Goal: Information Seeking & Learning: Learn about a topic

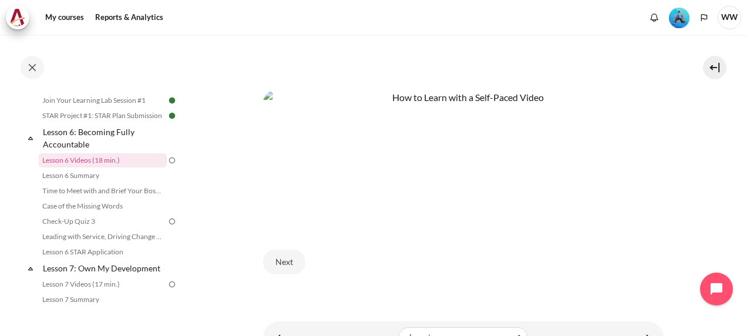
scroll to position [502, 0]
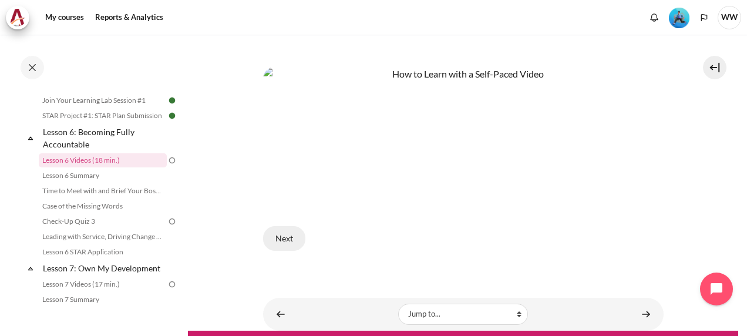
click at [282, 236] on button "Next" at bounding box center [284, 238] width 42 height 25
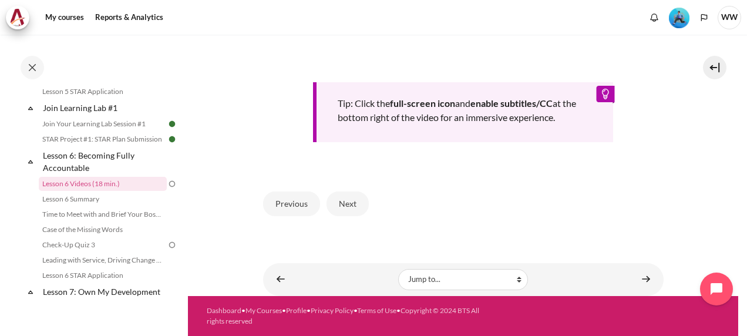
scroll to position [551, 0]
click at [344, 209] on button "Next" at bounding box center [348, 204] width 42 height 25
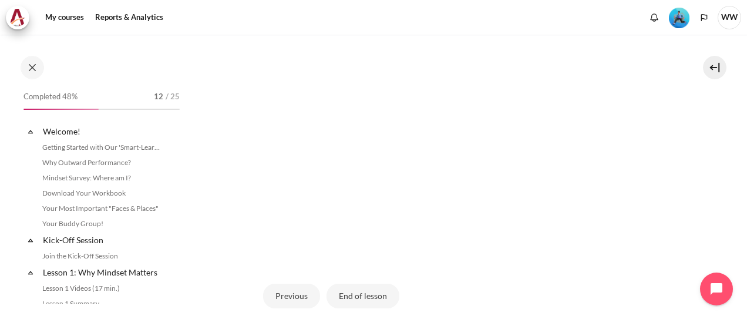
scroll to position [613, 0]
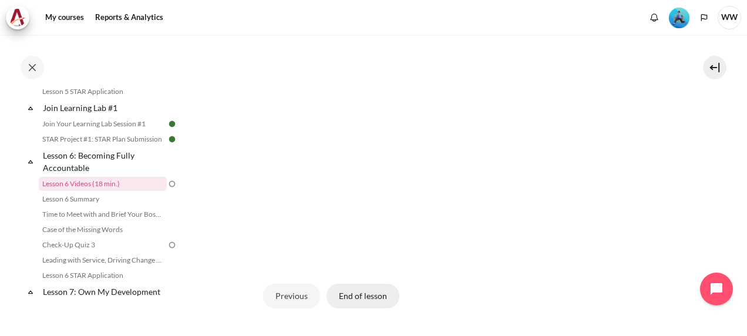
click at [363, 308] on button "End of lesson" at bounding box center [363, 296] width 73 height 25
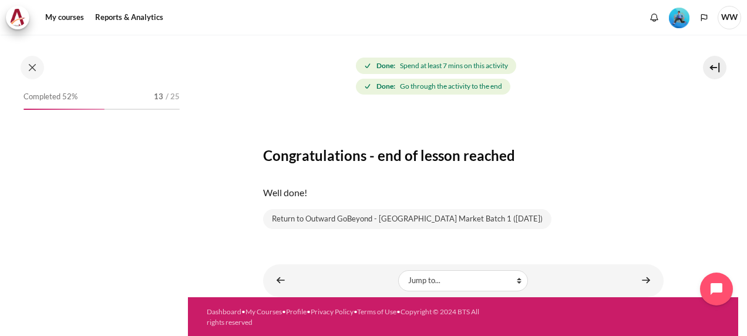
scroll to position [613, 0]
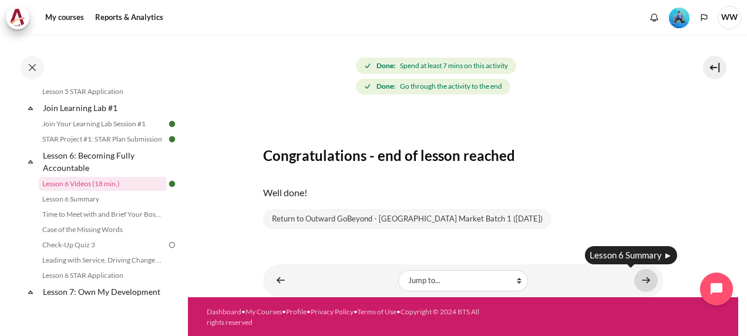
click at [635, 276] on link "Content" at bounding box center [647, 280] width 24 height 23
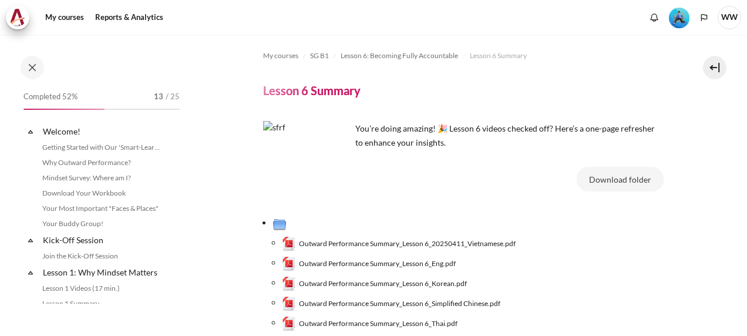
scroll to position [629, 0]
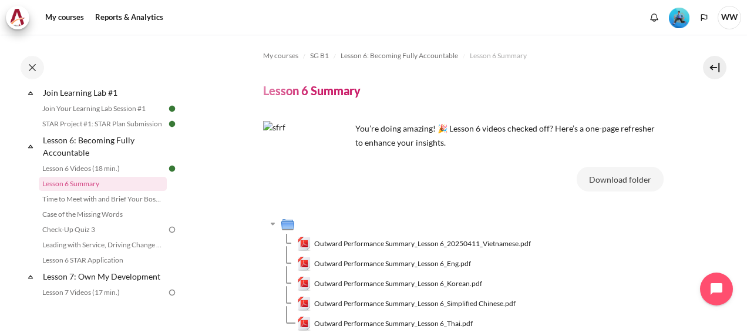
click at [655, 283] on td "Outward Performance Summary_Lesson 6_Korean.pdf" at bounding box center [480, 284] width 367 height 20
click at [454, 259] on span "Outward Performance Summary_Lesson 6_Eng.pdf" at bounding box center [392, 264] width 157 height 11
click at [544, 173] on div "Download folder" at bounding box center [510, 181] width 308 height 29
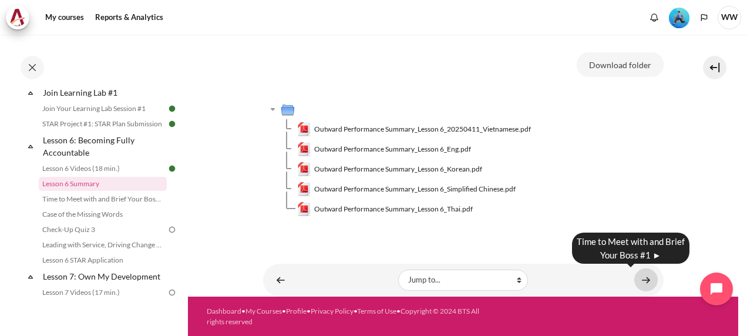
click at [635, 277] on link "Content" at bounding box center [647, 280] width 24 height 23
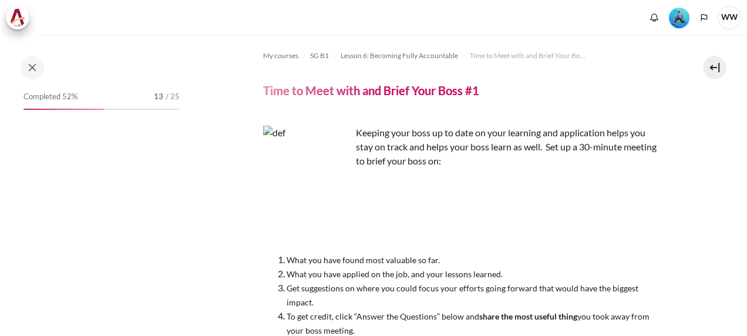
scroll to position [644, 0]
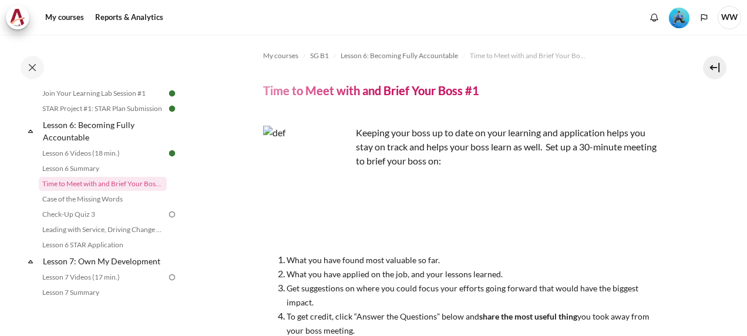
click at [696, 299] on section "My courses SG B1 Lesson 6: Becoming Fully Accountable Time to Meet with and Bri…" at bounding box center [463, 257] width 551 height 445
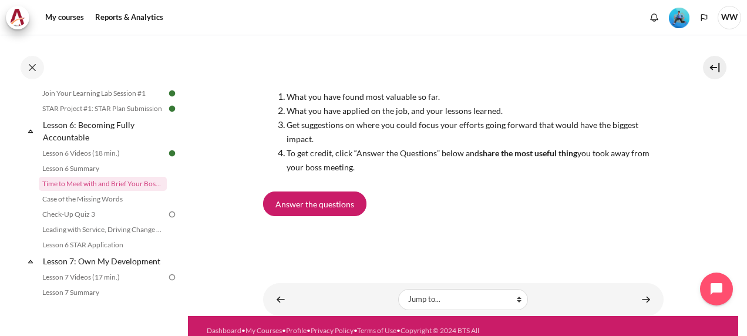
scroll to position [177, 0]
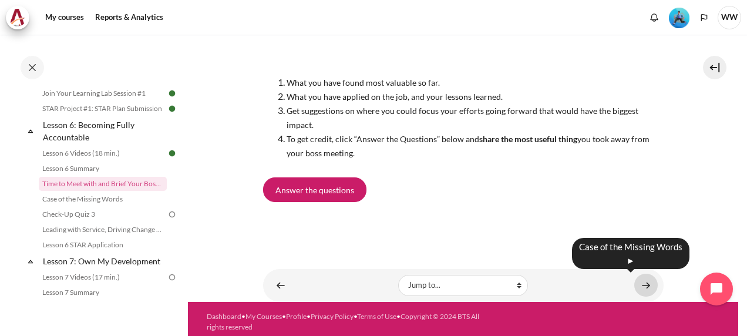
click at [642, 287] on link "Content" at bounding box center [647, 285] width 24 height 23
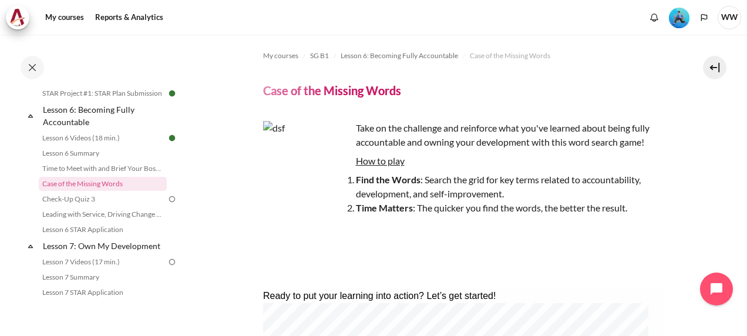
click at [186, 118] on div "Completed 52% 13 / 25 Expand Collapse Welcome! Highlighted" at bounding box center [94, 185] width 188 height 300
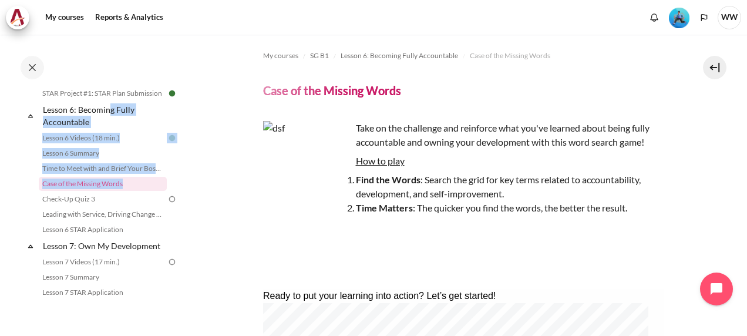
drag, startPoint x: 186, startPoint y: 118, endPoint x: 183, endPoint y: 194, distance: 76.4
click at [183, 194] on div "Completed 52% 13 / 25 Expand Collapse Welcome! Highlighted" at bounding box center [94, 185] width 188 height 300
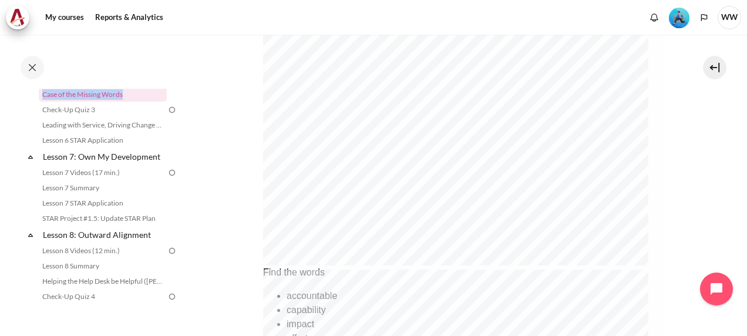
scroll to position [159, 0]
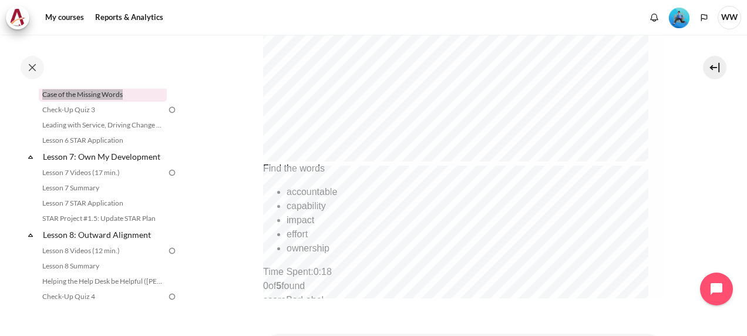
scroll to position [263, 0]
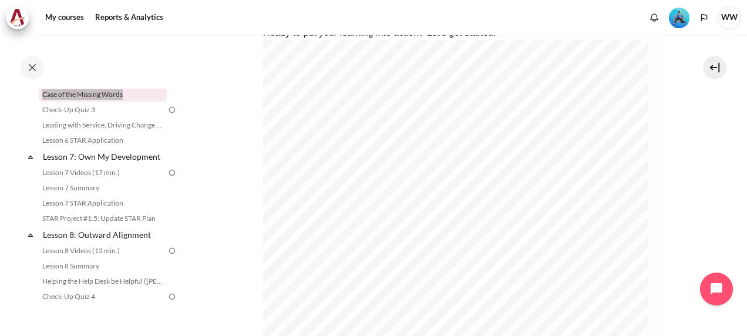
click at [542, 35] on div "Ready to put your learning into action? Let’s get started!" at bounding box center [456, 33] width 387 height 14
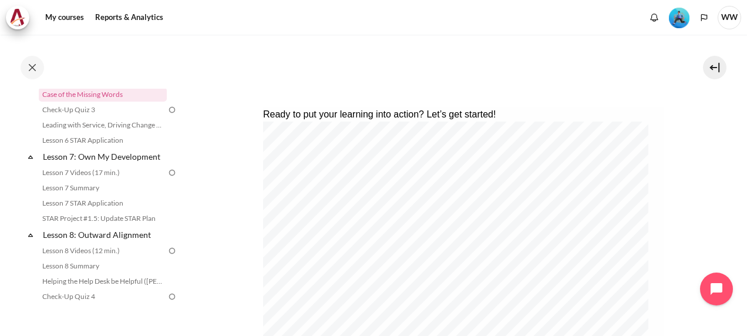
click at [251, 152] on section "My courses SG B1 Lesson 6: Becoming Fully Accountable Case of the Missing Words…" at bounding box center [463, 282] width 551 height 859
click at [695, 106] on section "My courses SG B1 Lesson 6: Becoming Fully Accountable Case of the Missing Words…" at bounding box center [463, 282] width 551 height 859
click at [113, 102] on link "Case of the Missing Words" at bounding box center [103, 95] width 128 height 14
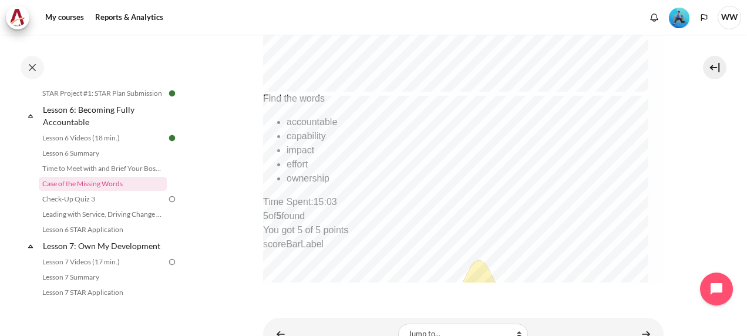
scroll to position [651, 0]
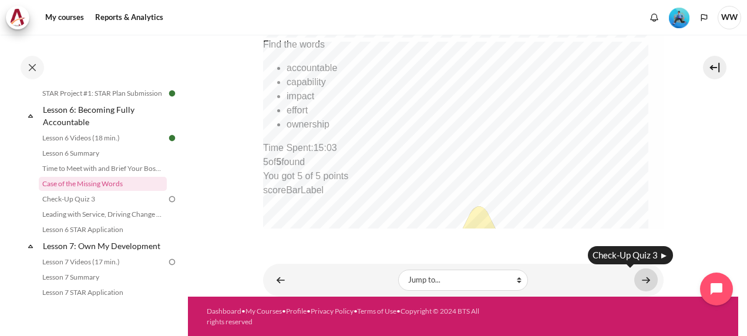
click at [644, 281] on link "Content" at bounding box center [647, 280] width 24 height 23
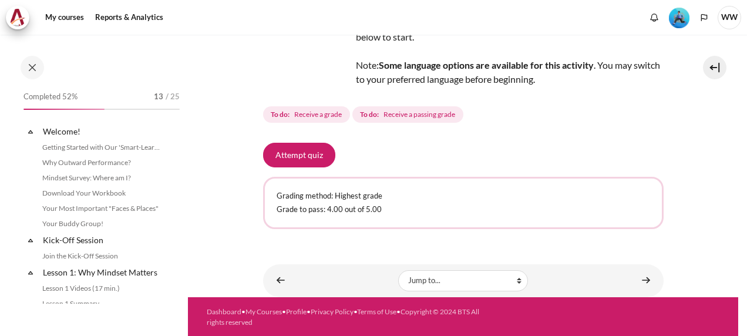
scroll to position [675, 0]
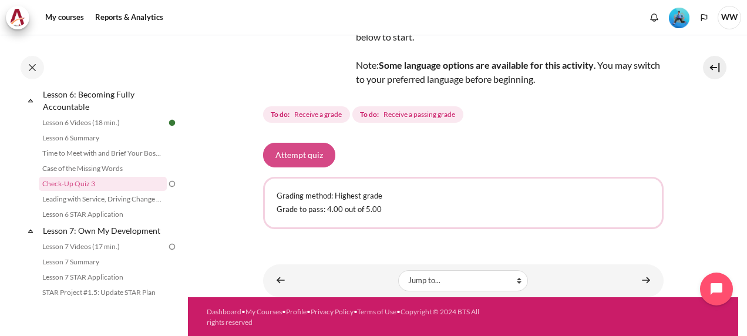
click at [308, 153] on button "Attempt quiz" at bounding box center [299, 155] width 72 height 25
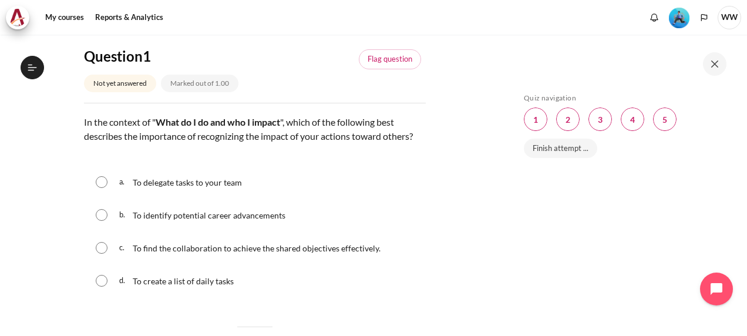
scroll to position [675, 0]
click at [108, 260] on div "c. To find the collaboration to achieve the shared objectives effectively." at bounding box center [255, 248] width 342 height 31
click at [106, 254] on input "Content" at bounding box center [102, 248] width 12 height 12
radio input "true"
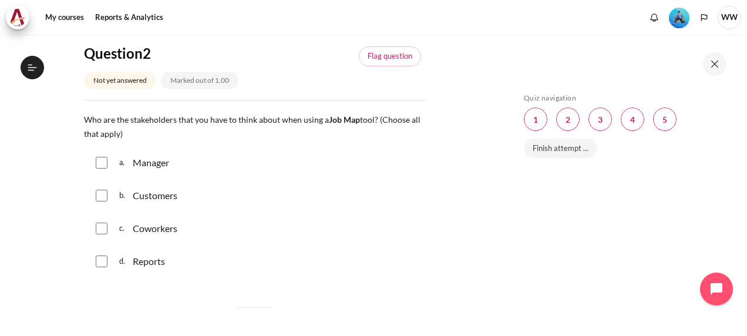
scroll to position [470, 0]
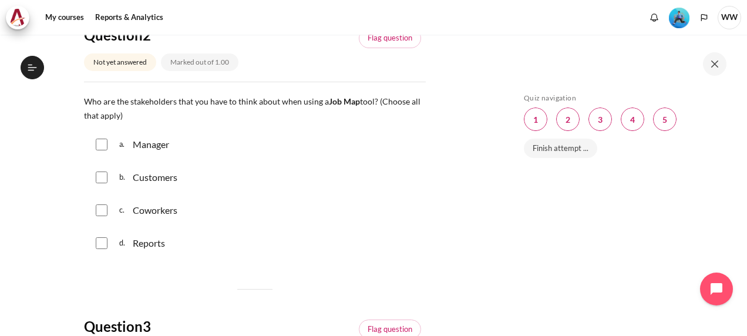
click at [98, 150] on input "Content" at bounding box center [102, 145] width 12 height 12
checkbox input "true"
click at [96, 183] on input "Content" at bounding box center [102, 178] width 12 height 12
checkbox input "true"
click at [100, 216] on input "Content" at bounding box center [102, 210] width 12 height 12
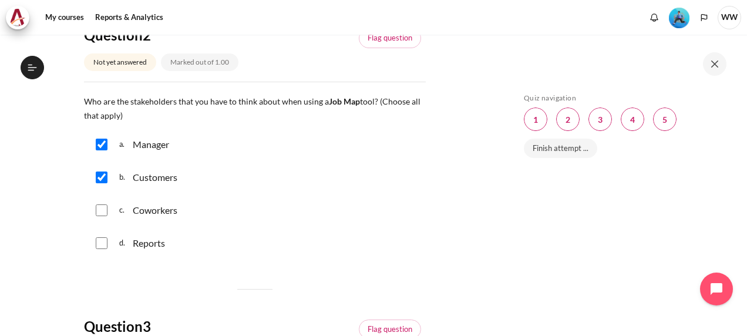
checkbox input "true"
click at [105, 249] on input "Content" at bounding box center [102, 243] width 12 height 12
checkbox input "true"
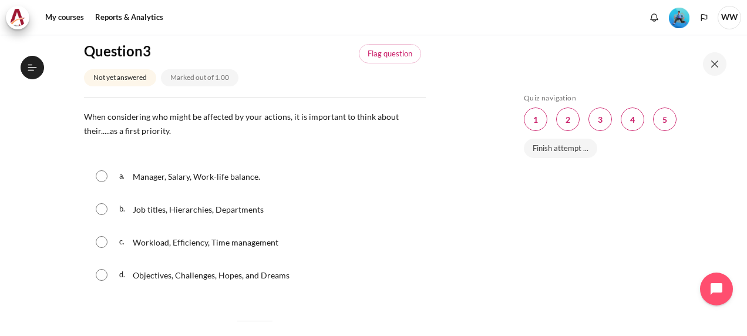
scroll to position [764, 0]
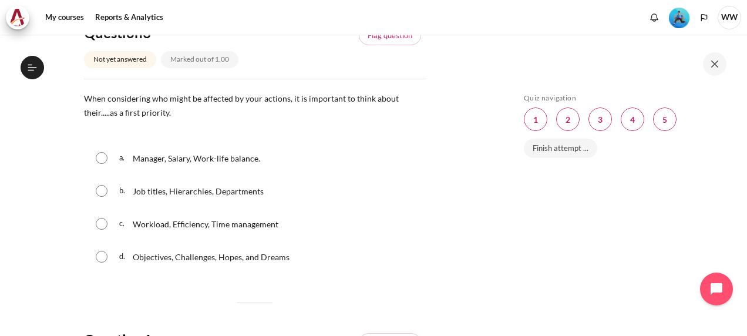
click at [100, 263] on input "Content" at bounding box center [102, 257] width 12 height 12
radio input "true"
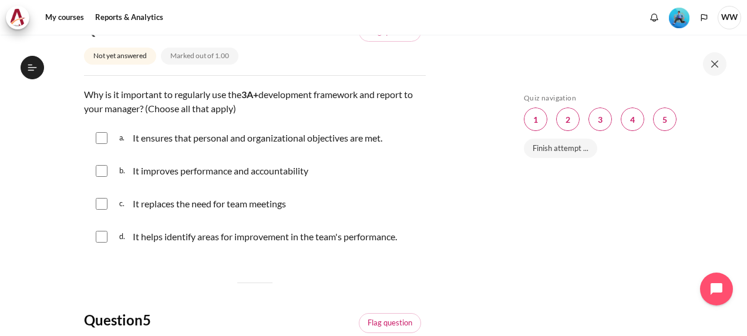
scroll to position [1116, 0]
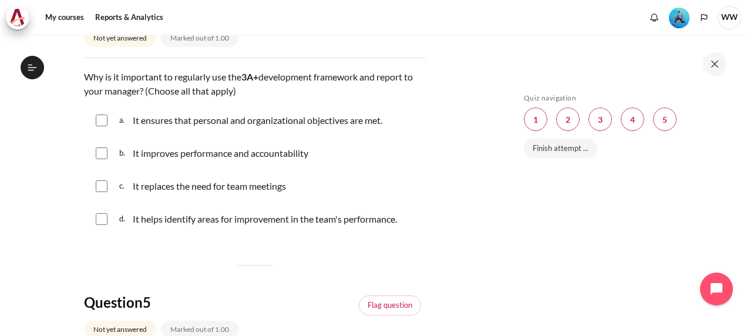
click at [105, 136] on div "a. It ensures that personal and organizational objectives are met." at bounding box center [255, 120] width 342 height 31
click at [103, 126] on input "Content" at bounding box center [102, 121] width 12 height 12
checkbox input "true"
click at [103, 159] on input "Content" at bounding box center [102, 153] width 12 height 12
checkbox input "true"
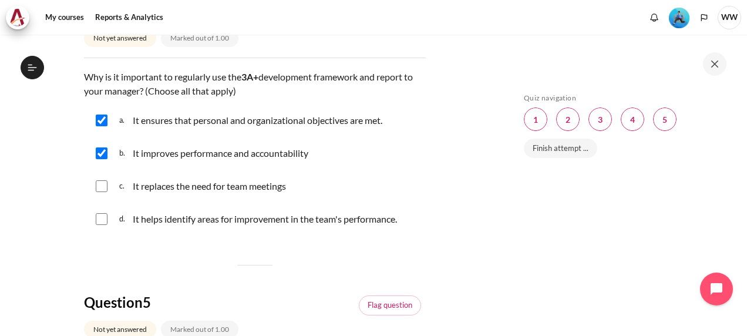
click at [99, 225] on input "Content" at bounding box center [102, 219] width 12 height 12
checkbox input "true"
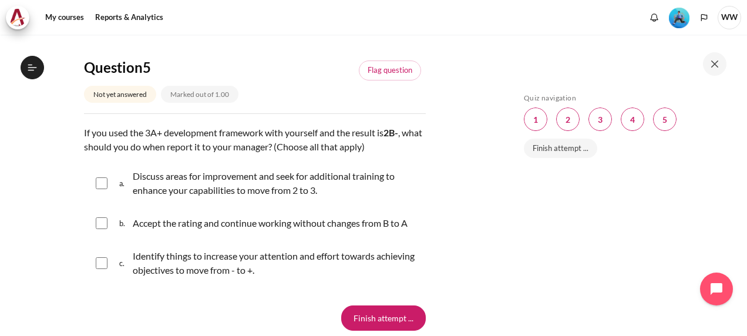
scroll to position [1410, 0]
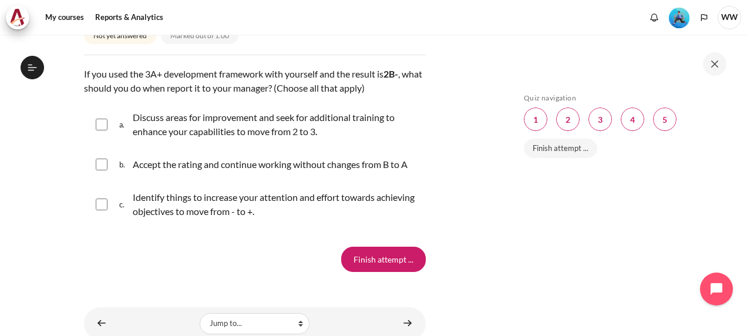
click at [100, 130] on input "Content" at bounding box center [102, 125] width 12 height 12
checkbox input "true"
click at [105, 210] on input "Content" at bounding box center [102, 205] width 12 height 12
checkbox input "true"
click at [401, 266] on input "Finish attempt ..." at bounding box center [383, 259] width 85 height 25
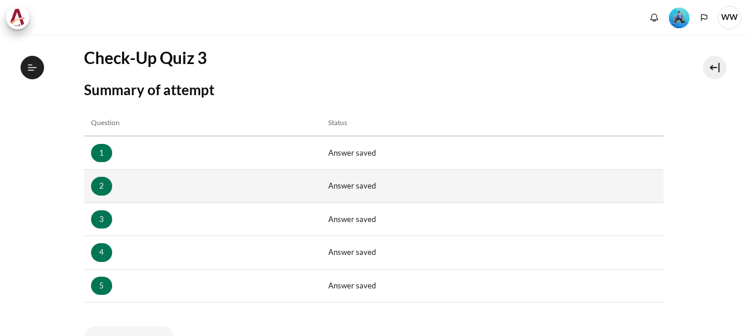
scroll to position [266, 0]
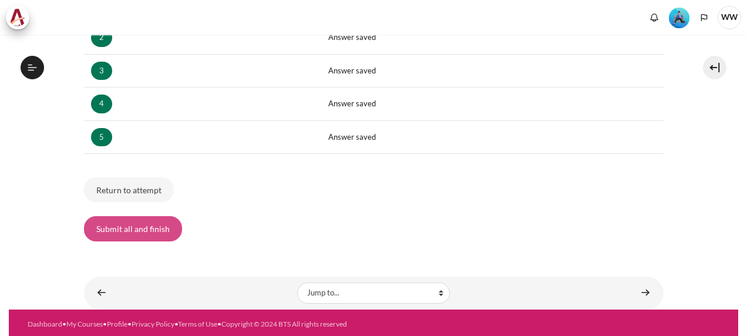
click at [130, 232] on button "Submit all and finish" at bounding box center [133, 228] width 98 height 25
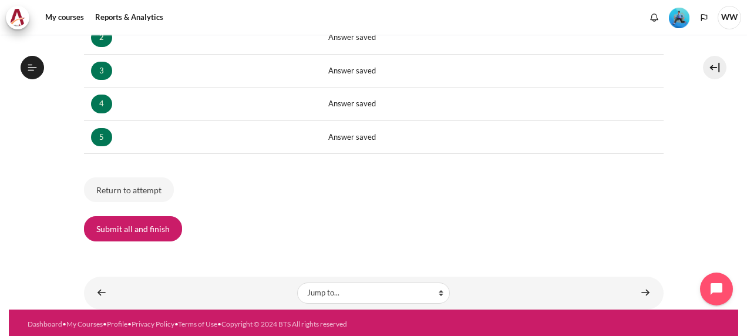
scroll to position [675, 0]
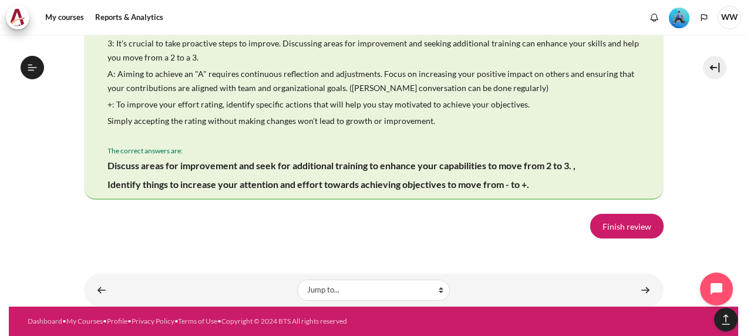
scroll to position [2351, 0]
click at [628, 230] on link "Finish review" at bounding box center [627, 226] width 73 height 25
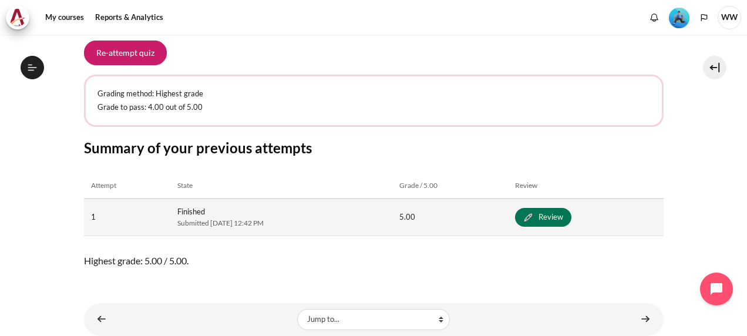
scroll to position [244, 0]
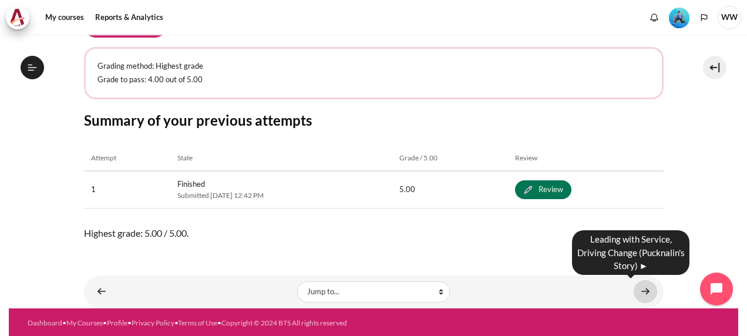
click at [638, 289] on link "Content" at bounding box center [646, 291] width 24 height 23
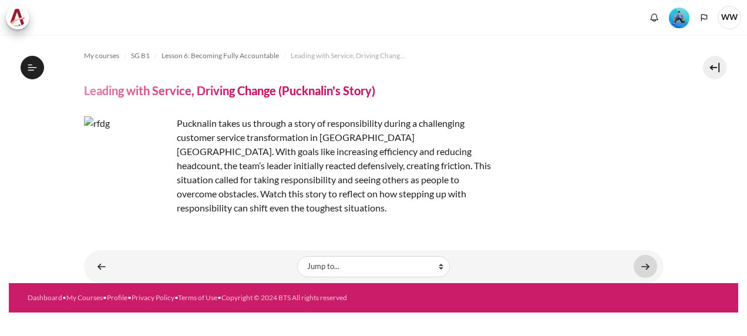
click at [650, 255] on link "Content" at bounding box center [646, 266] width 24 height 23
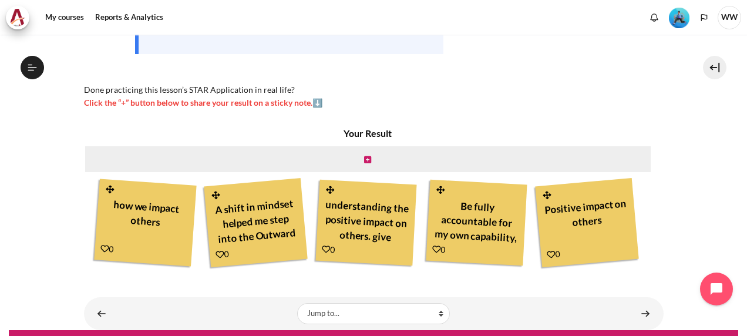
scroll to position [705, 0]
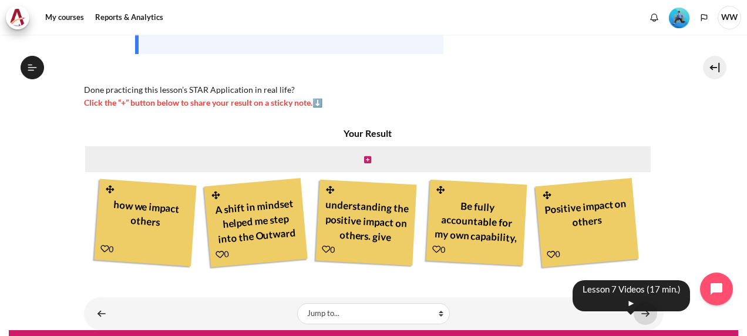
click at [644, 310] on link "Content" at bounding box center [646, 313] width 24 height 23
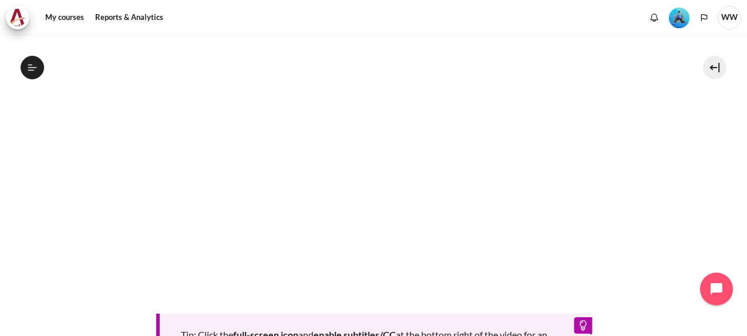
scroll to position [411, 0]
drag, startPoint x: 194, startPoint y: 35, endPoint x: 676, endPoint y: 182, distance: 503.7
click at [676, 182] on section "My courses SG B1 Lesson 7: Own My Development Lesson 7 Videos (17 min.) Lesson …" at bounding box center [374, 74] width 730 height 903
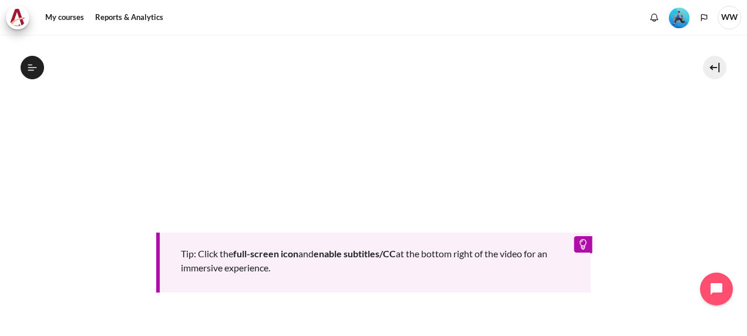
scroll to position [627, 0]
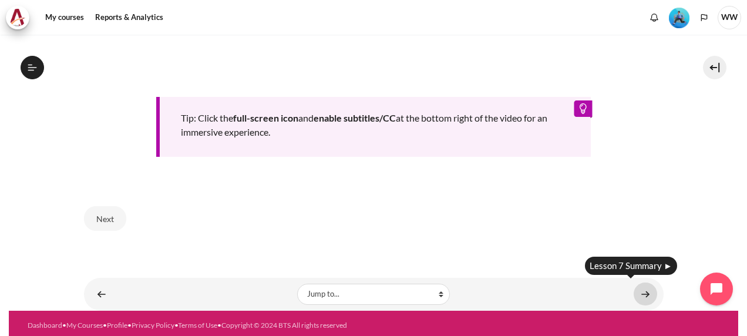
click at [642, 292] on link "Content" at bounding box center [646, 294] width 24 height 23
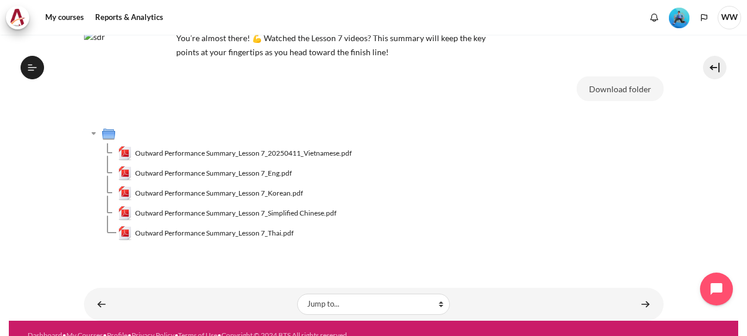
scroll to position [104, 0]
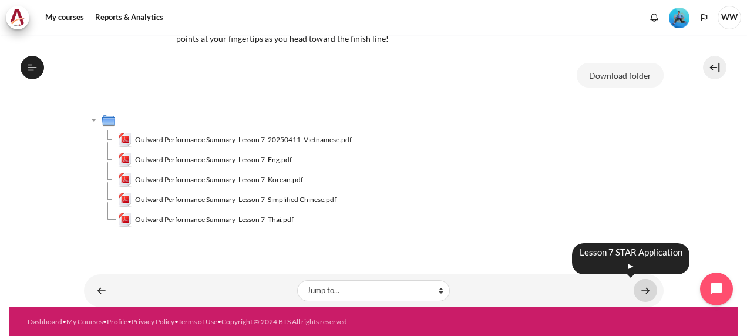
click at [642, 292] on link "Content" at bounding box center [646, 290] width 24 height 23
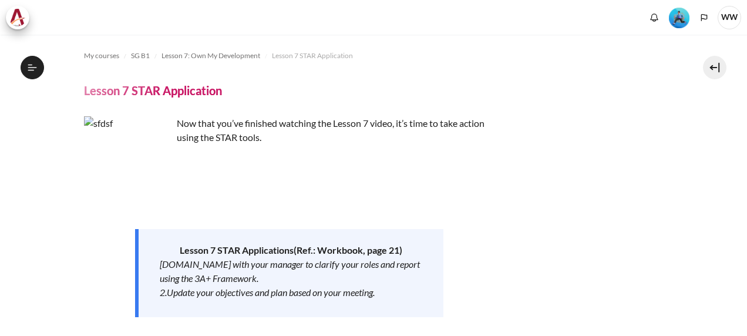
scroll to position [303, 0]
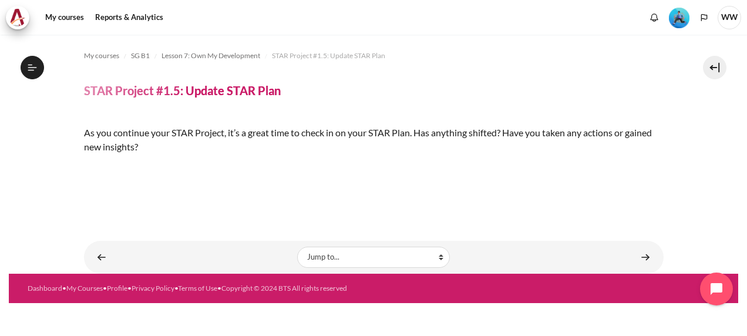
scroll to position [276, 0]
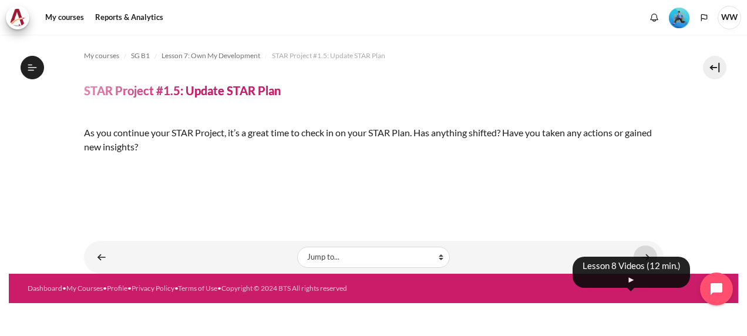
click at [642, 269] on link "Content" at bounding box center [646, 257] width 24 height 23
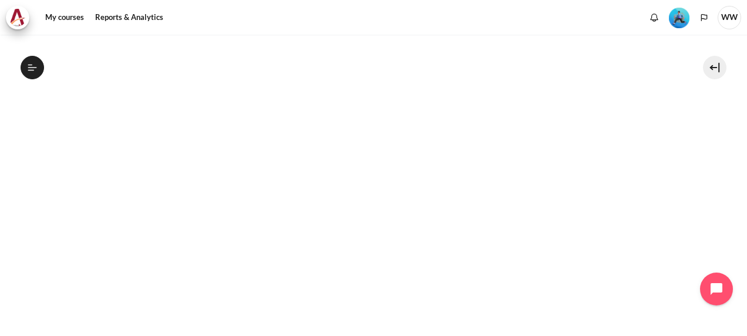
scroll to position [525, 0]
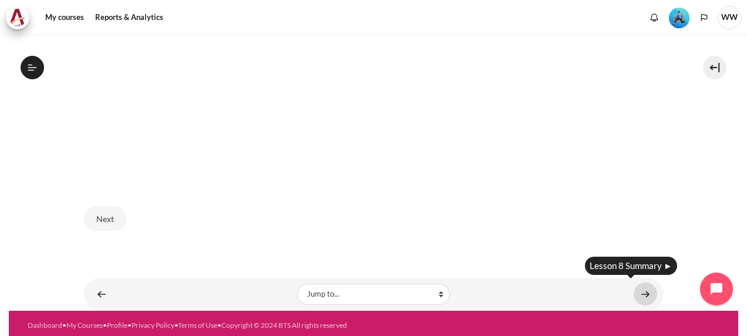
click at [637, 288] on link "Content" at bounding box center [646, 294] width 24 height 23
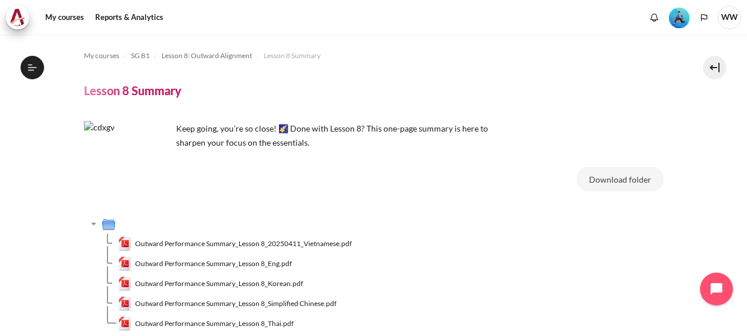
scroll to position [104, 0]
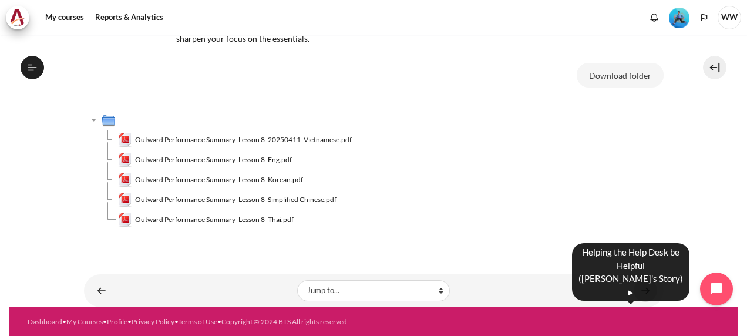
click at [640, 293] on link "Content" at bounding box center [646, 290] width 24 height 23
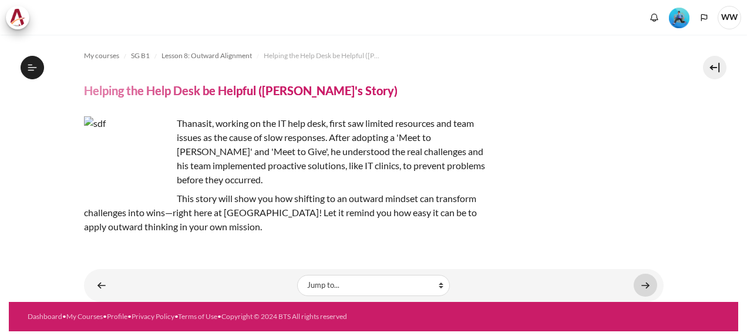
click at [653, 274] on link "Content" at bounding box center [646, 285] width 24 height 23
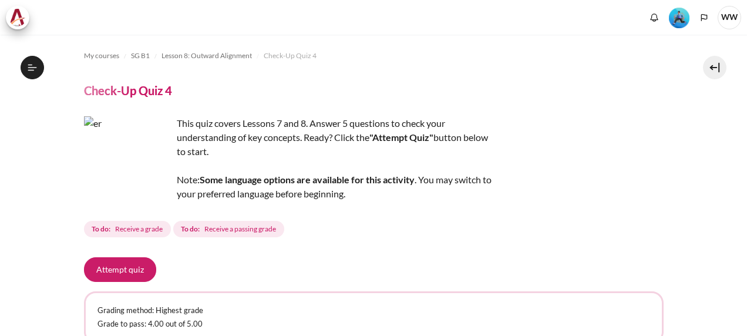
scroll to position [104, 0]
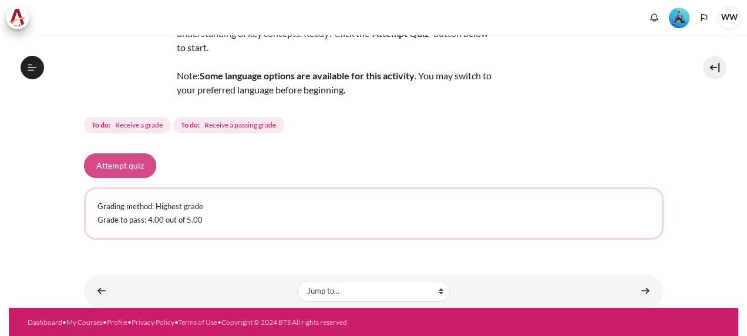
click at [120, 155] on button "Attempt quiz" at bounding box center [120, 165] width 72 height 25
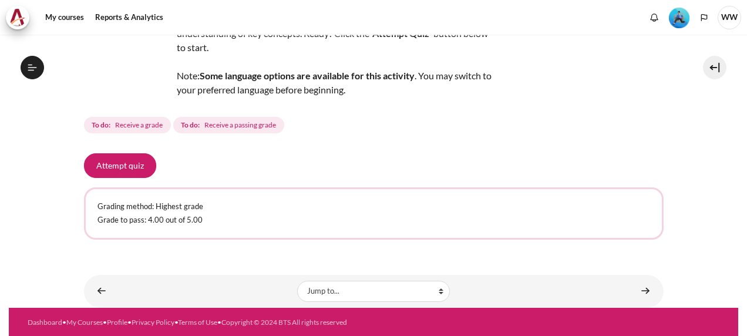
scroll to position [861, 0]
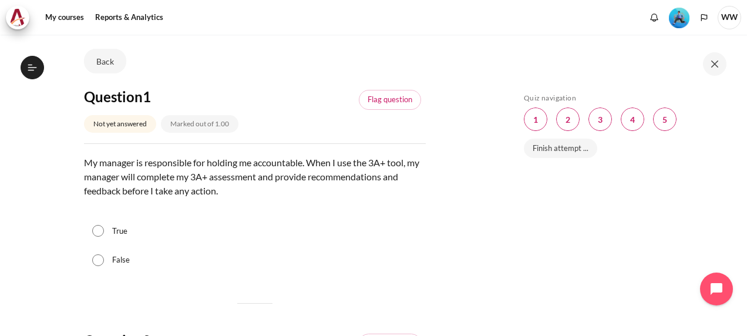
scroll to position [59, 0]
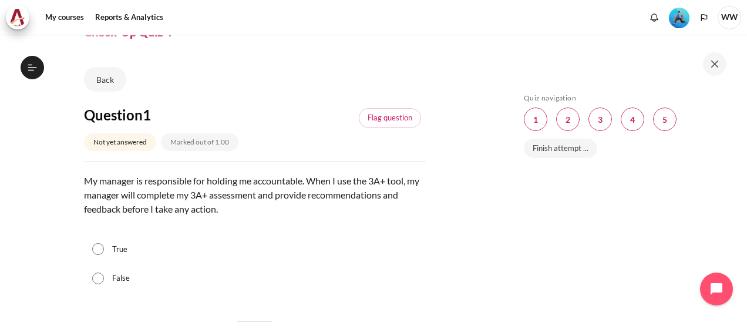
click at [100, 276] on input "False" at bounding box center [98, 279] width 12 height 12
radio input "true"
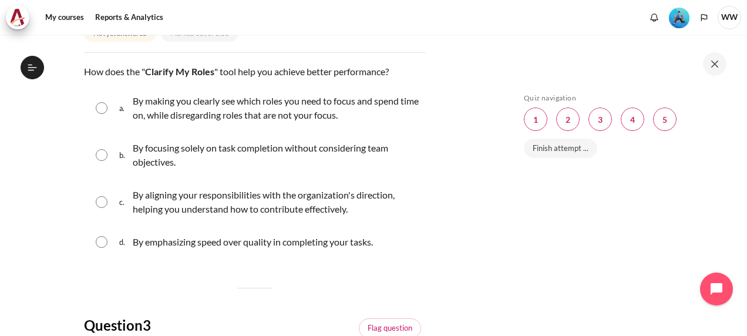
scroll to position [353, 0]
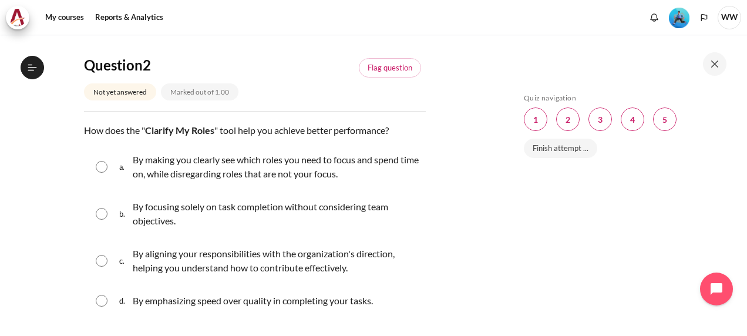
click at [100, 257] on input "Content" at bounding box center [102, 261] width 12 height 12
radio input "true"
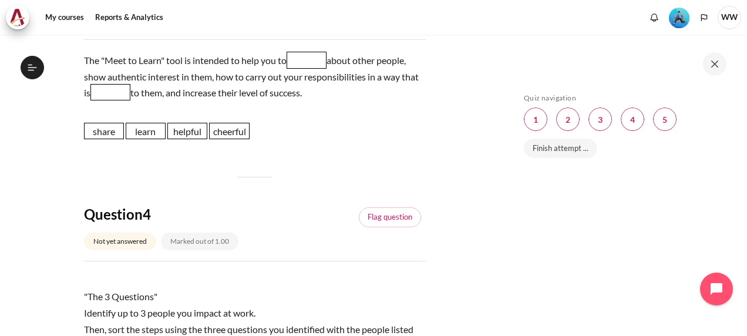
scroll to position [764, 0]
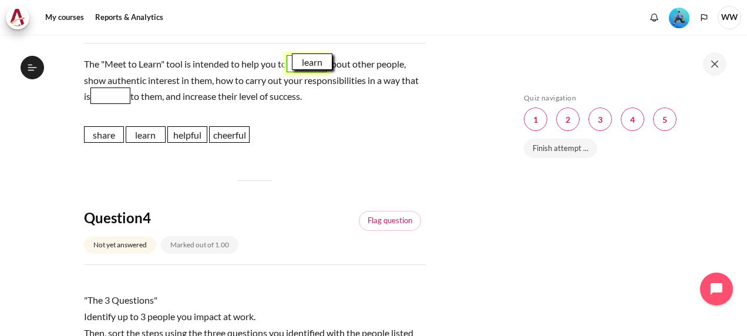
drag, startPoint x: 154, startPoint y: 139, endPoint x: 321, endPoint y: 67, distance: 181.9
click at [321, 67] on span "learn" at bounding box center [312, 61] width 40 height 16
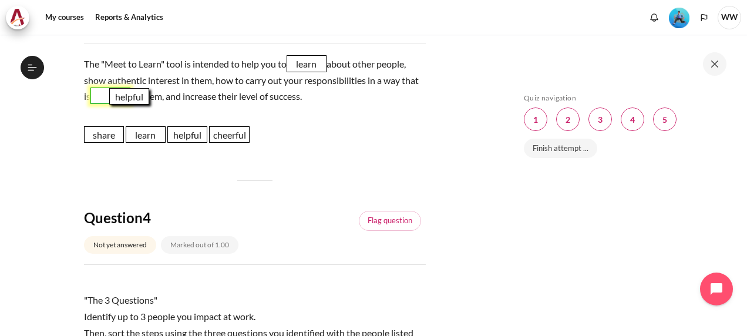
drag, startPoint x: 197, startPoint y: 139, endPoint x: 140, endPoint y: 102, distance: 67.6
click at [140, 102] on span "helpful" at bounding box center [129, 96] width 40 height 16
drag, startPoint x: 191, startPoint y: 133, endPoint x: 138, endPoint y: 95, distance: 65.7
click at [138, 95] on span "helpful" at bounding box center [134, 96] width 40 height 16
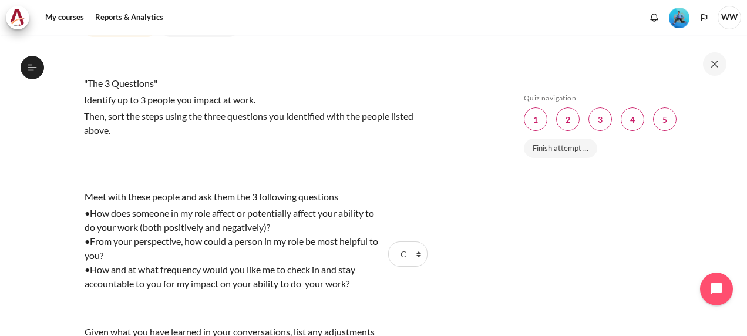
scroll to position [999, 0]
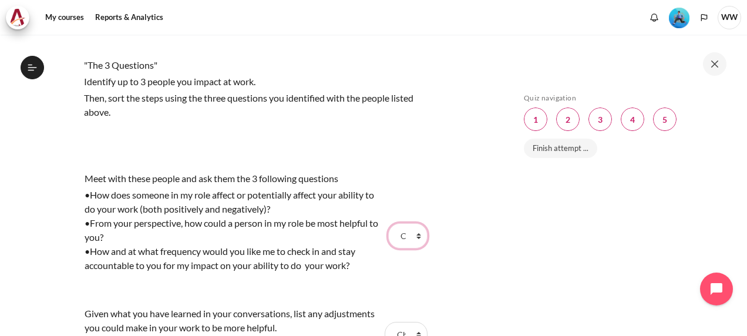
click at [414, 232] on select "Choose... Step 1 Step 2 Step 3" at bounding box center [407, 235] width 39 height 25
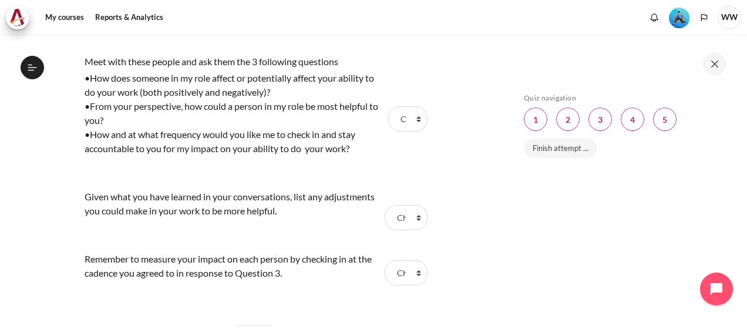
scroll to position [1116, 0]
click at [414, 220] on select "Choose... Step 1 Step 2 Step 3" at bounding box center [406, 216] width 42 height 25
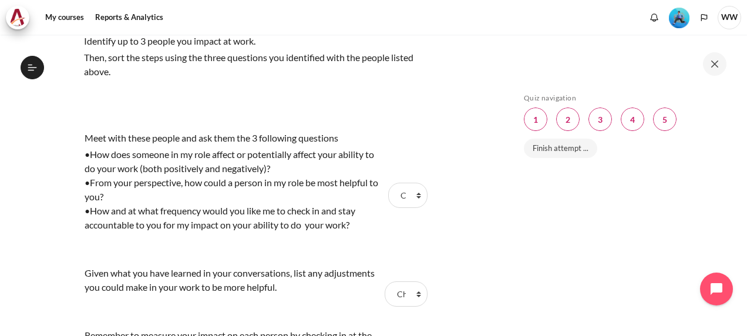
scroll to position [1058, 0]
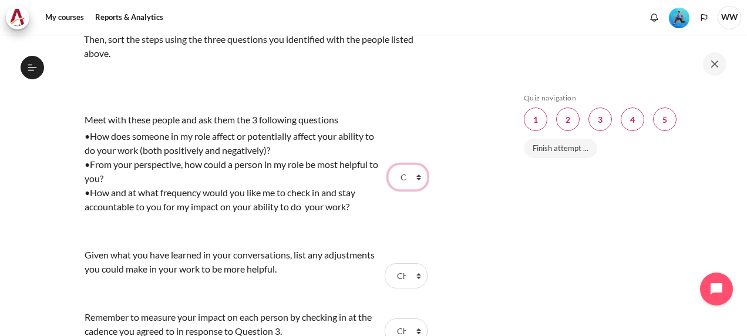
click at [413, 179] on select "Choose... Step 1 Step 2 Step 3" at bounding box center [407, 177] width 39 height 25
select select "1"
click at [388, 165] on select "Choose... Step 1 Step 2 Step 3" at bounding box center [407, 177] width 39 height 25
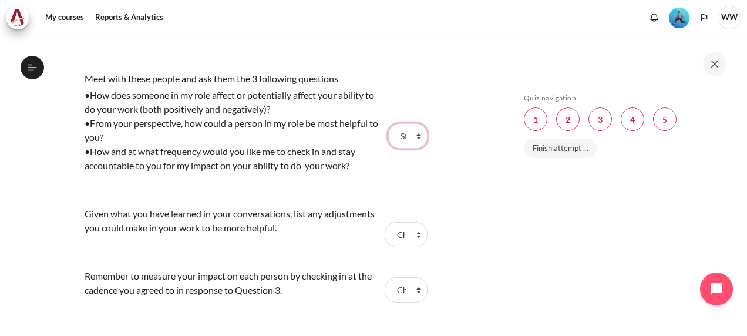
scroll to position [1116, 0]
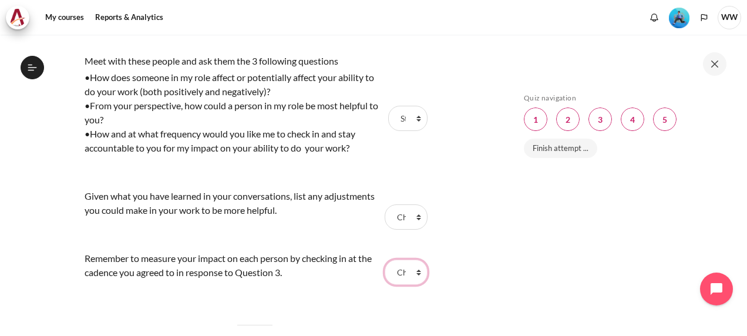
click at [417, 276] on select "Choose... Step 1 Step 2 Step 3" at bounding box center [406, 272] width 42 height 25
select select "1"
click at [385, 260] on select "Choose... Step 1 Step 2 Step 3" at bounding box center [406, 272] width 42 height 25
click at [410, 220] on select "Choose... Step 1 Step 2 Step 3" at bounding box center [406, 216] width 42 height 25
select select "2"
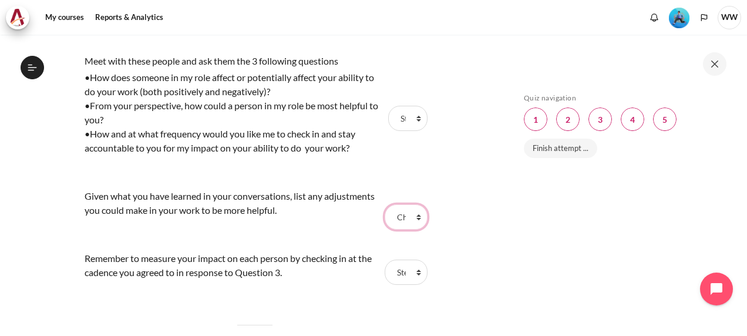
click at [385, 204] on select "Choose... Step 1 Step 2 Step 3" at bounding box center [406, 216] width 42 height 25
click at [411, 120] on select "Choose... Step 1 Step 2 Step 3" at bounding box center [407, 118] width 39 height 25
click at [388, 106] on select "Choose... Step 1 Step 2 Step 3" at bounding box center [407, 118] width 39 height 25
click at [412, 122] on select "Choose... Step 1 Step 2 Step 3" at bounding box center [407, 118] width 39 height 25
select select "1"
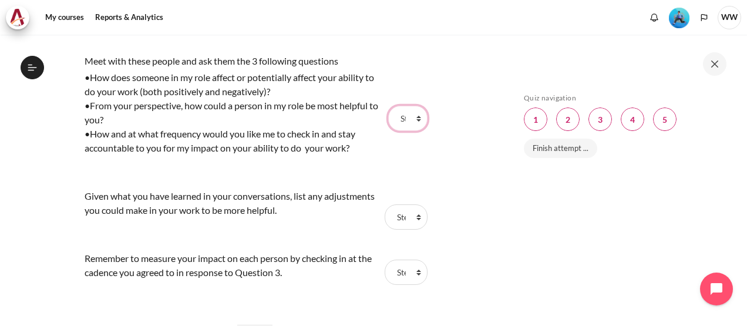
click at [388, 106] on select "Choose... Step 1 Step 2 Step 3" at bounding box center [407, 118] width 39 height 25
click at [411, 219] on select "Choose... Step 1 Step 2 Step 3" at bounding box center [406, 216] width 42 height 25
click at [385, 204] on select "Choose... Step 1 Step 2 Step 3" at bounding box center [406, 216] width 42 height 25
click at [413, 274] on select "Choose... Step 1 Step 2 Step 3" at bounding box center [406, 272] width 42 height 25
select select "3"
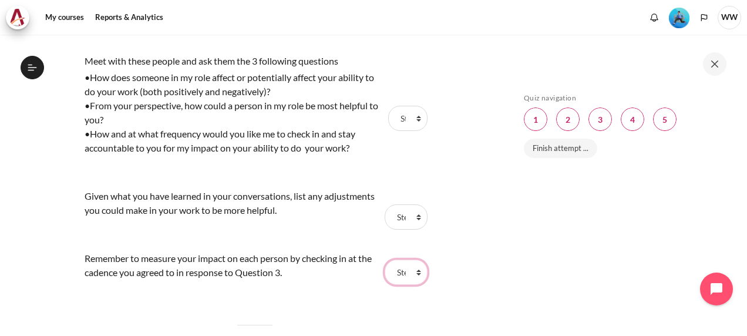
click at [385, 260] on select "Choose... Step 1 Step 2 Step 3" at bounding box center [406, 272] width 42 height 25
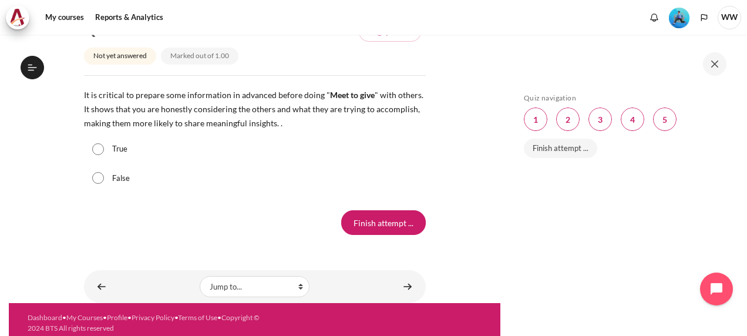
scroll to position [1455, 0]
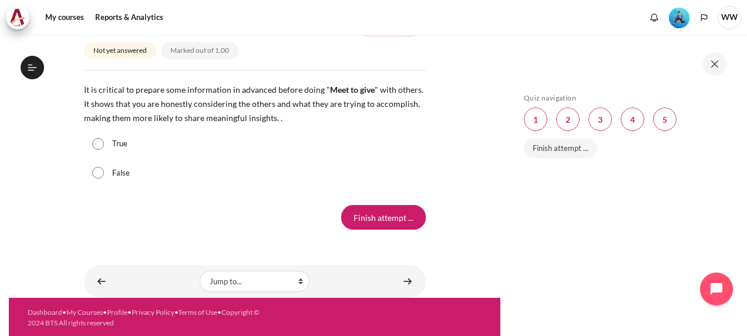
click at [101, 142] on input "True" at bounding box center [98, 144] width 12 height 12
radio input "true"
click at [389, 214] on input "Finish attempt ..." at bounding box center [383, 217] width 85 height 25
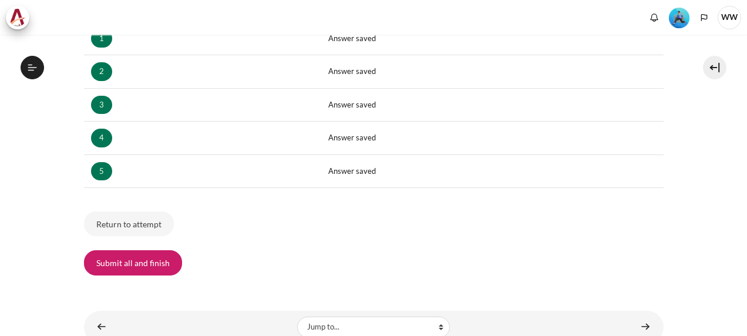
scroll to position [235, 0]
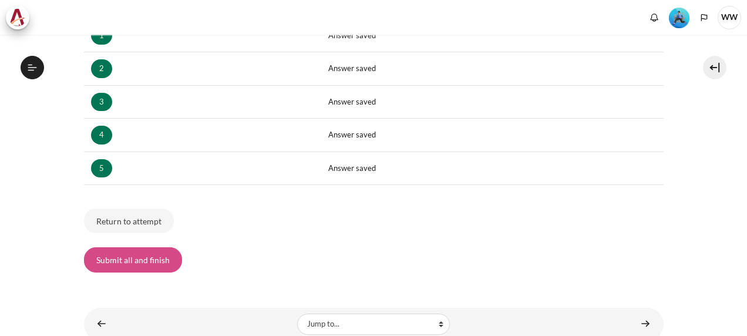
click at [153, 255] on button "Submit all and finish" at bounding box center [133, 259] width 98 height 25
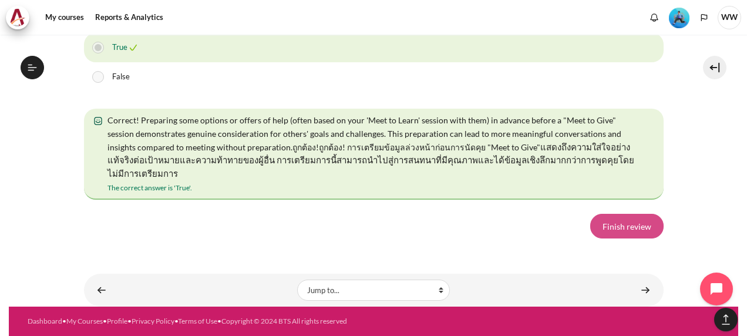
scroll to position [861, 0]
click at [592, 233] on link "Finish review" at bounding box center [627, 226] width 73 height 25
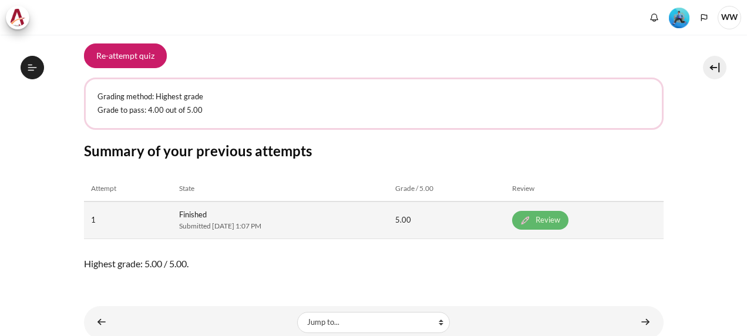
scroll to position [244, 0]
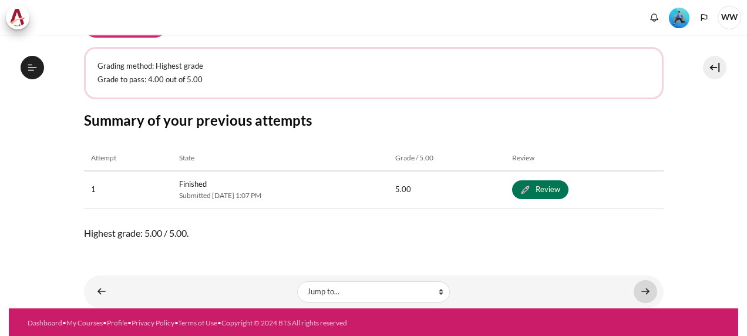
click at [634, 293] on link "Content" at bounding box center [646, 291] width 24 height 23
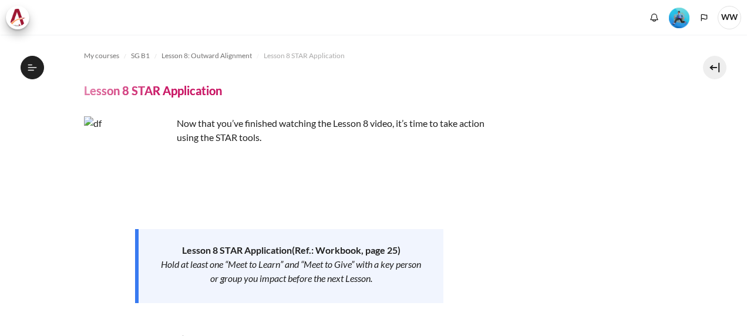
scroll to position [291, 0]
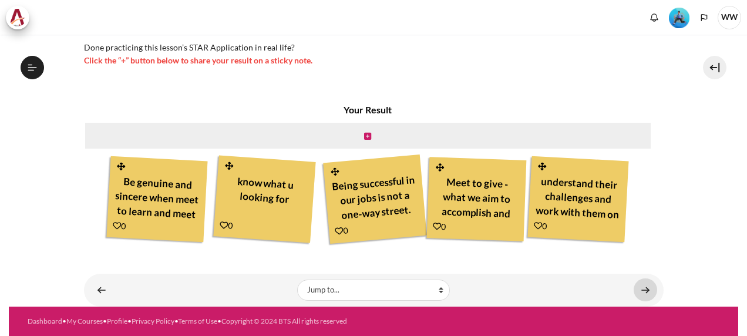
click at [645, 293] on link "Content" at bounding box center [646, 290] width 24 height 23
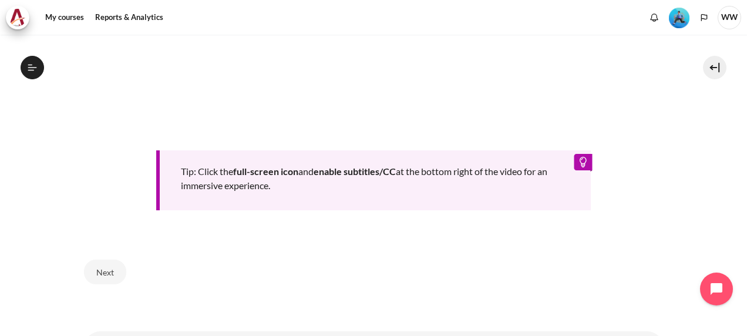
scroll to position [641, 0]
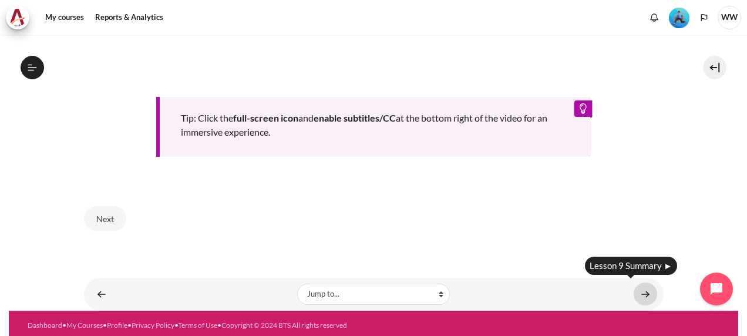
click at [637, 291] on link "Content" at bounding box center [646, 294] width 24 height 23
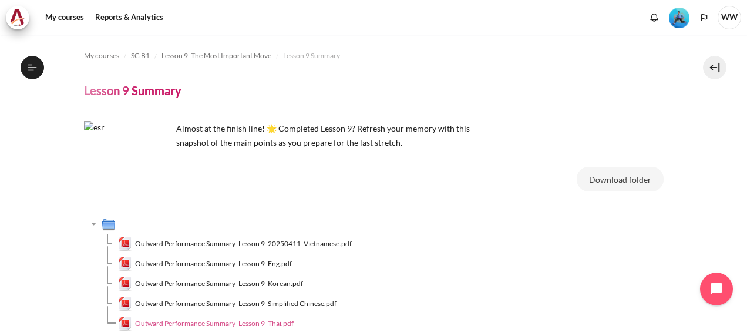
scroll to position [937, 0]
click at [276, 267] on span "Outward Performance Summary_Lesson 9_Eng.pdf" at bounding box center [213, 264] width 157 height 11
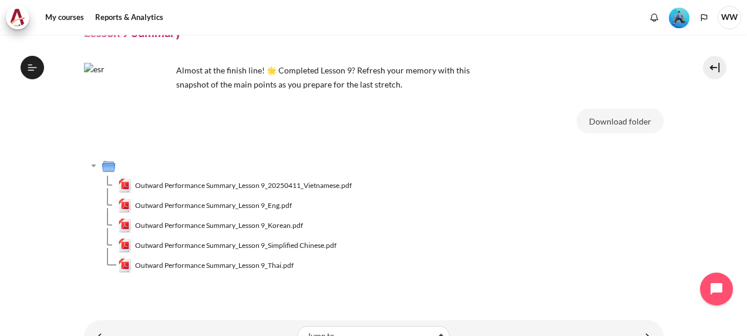
scroll to position [104, 0]
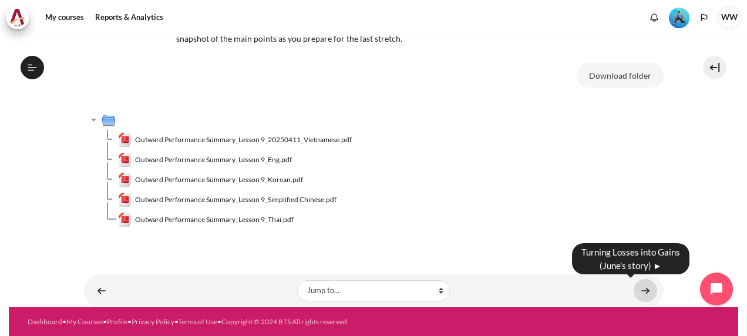
click at [636, 290] on link "Content" at bounding box center [646, 290] width 24 height 23
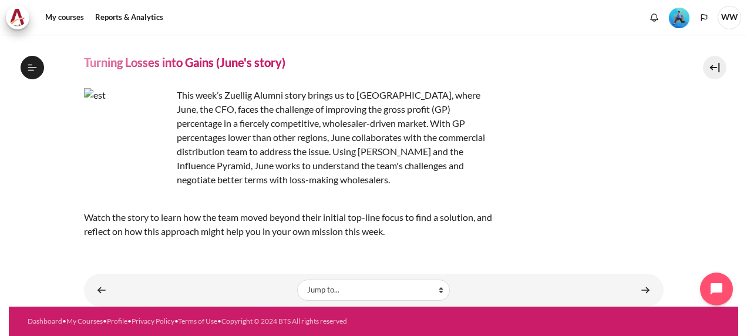
scroll to position [952, 0]
click at [646, 293] on link "Content" at bounding box center [646, 290] width 24 height 23
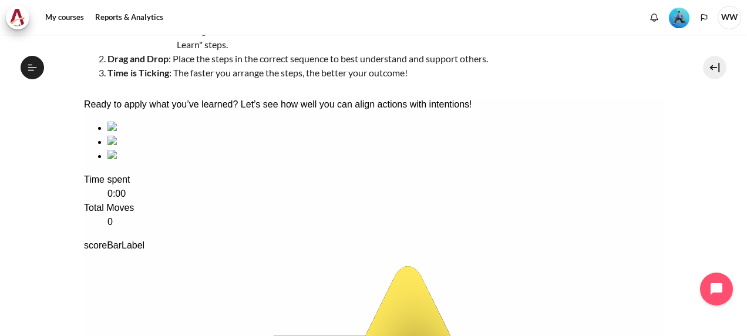
scroll to position [140, 0]
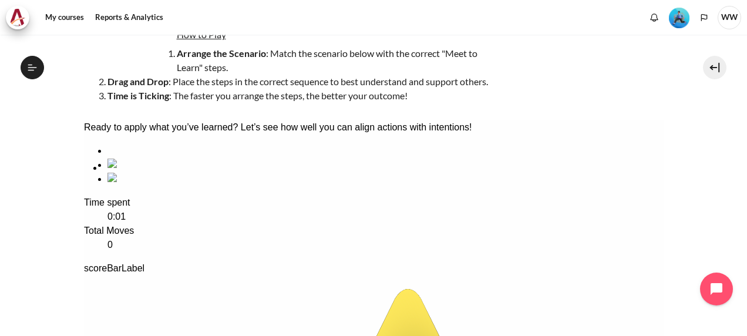
drag, startPoint x: 358, startPoint y: 204, endPoint x: 135, endPoint y: 202, distance: 222.7
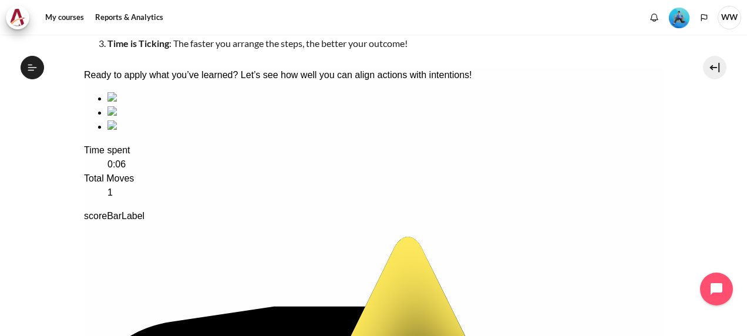
scroll to position [258, 0]
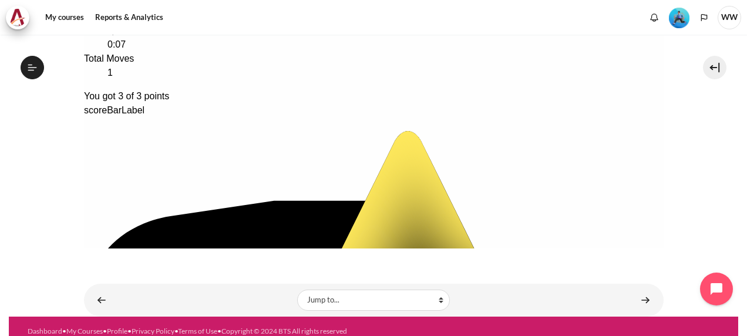
scroll to position [322, 0]
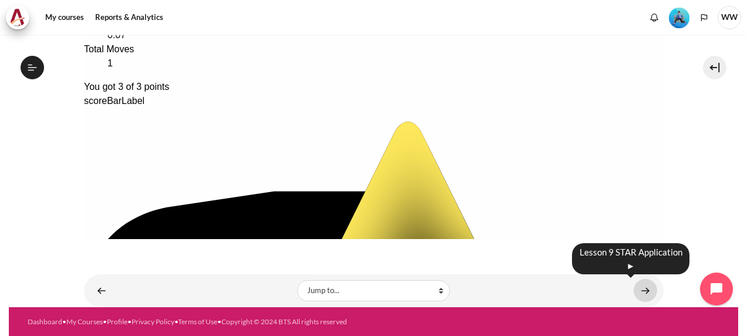
click at [639, 297] on link "Content" at bounding box center [646, 290] width 24 height 23
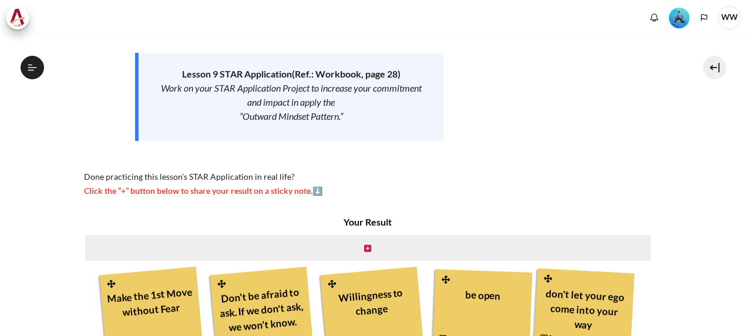
scroll to position [288, 0]
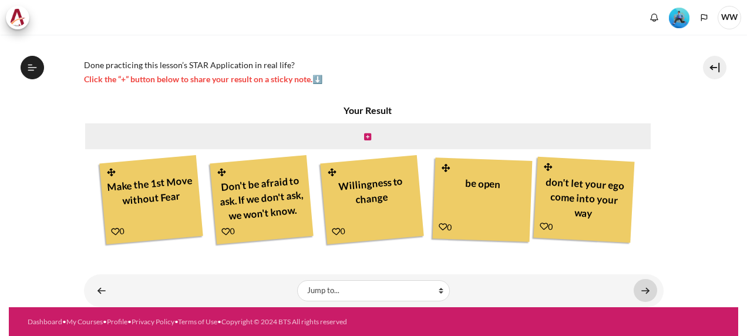
click at [636, 287] on link "Content" at bounding box center [646, 290] width 24 height 23
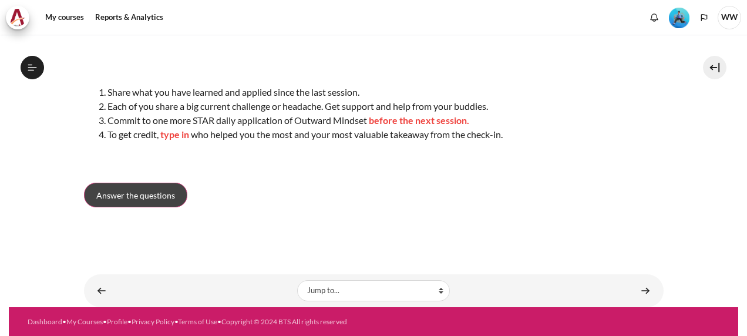
scroll to position [998, 0]
click at [113, 191] on span "Answer the questions" at bounding box center [135, 195] width 79 height 12
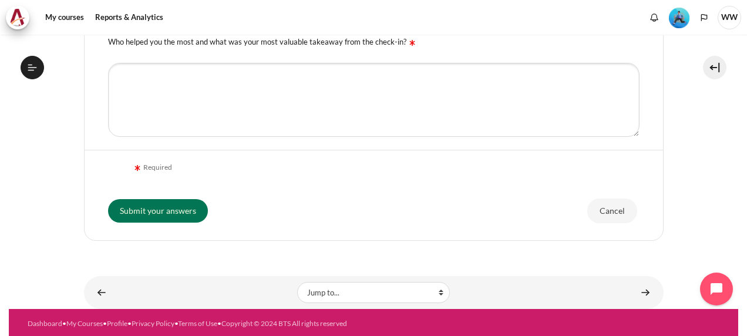
scroll to position [353, 0]
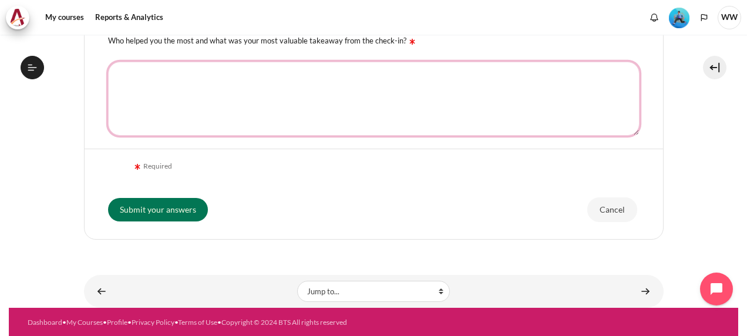
click at [299, 95] on textarea "Who helped you the most and what was your most valuable takeaway from the check…" at bounding box center [374, 99] width 532 height 74
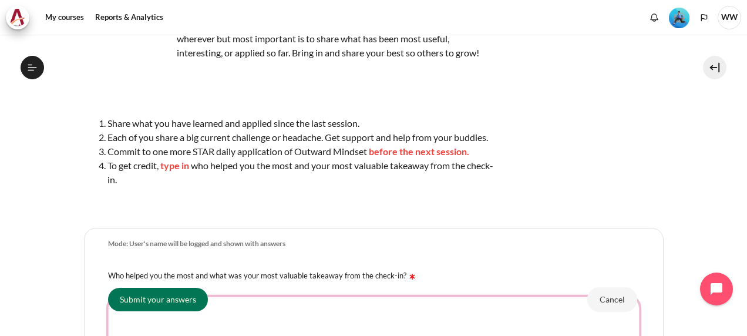
scroll to position [235, 0]
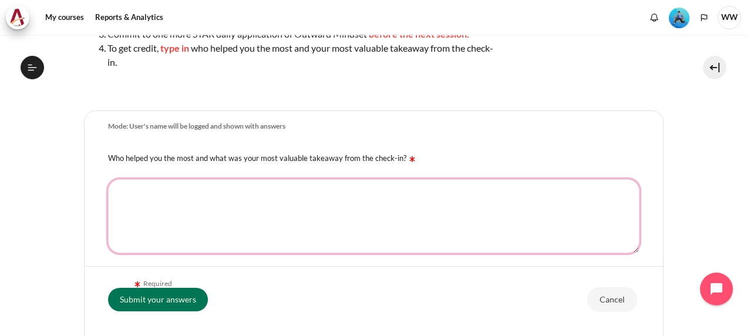
click at [228, 204] on textarea "Who helped you the most and what was your most valuable takeaway from the check…" at bounding box center [374, 216] width 532 height 74
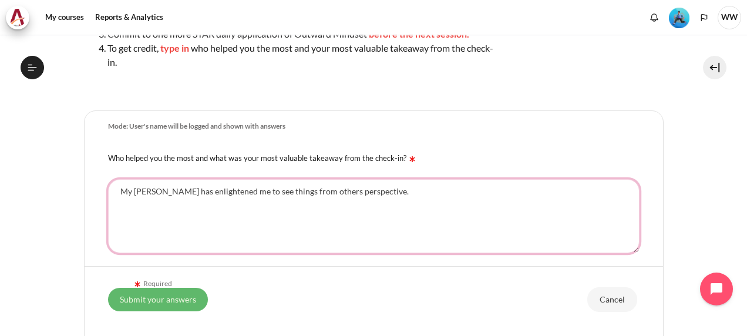
type textarea "My Buddy has enlightened me to see things from others perspective."
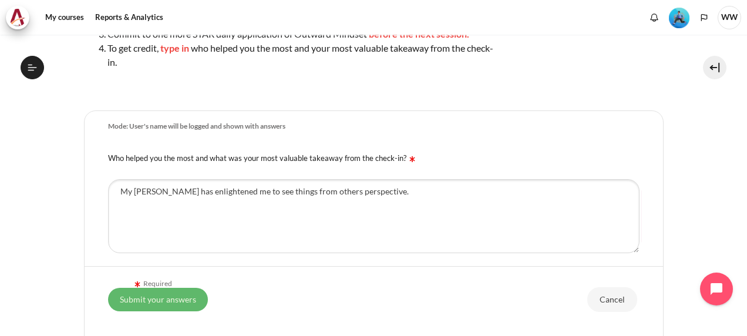
click at [188, 296] on input "Submit your answers" at bounding box center [158, 299] width 100 height 24
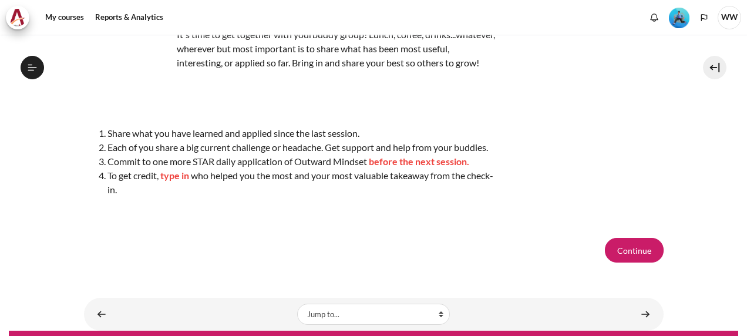
scroll to position [173, 0]
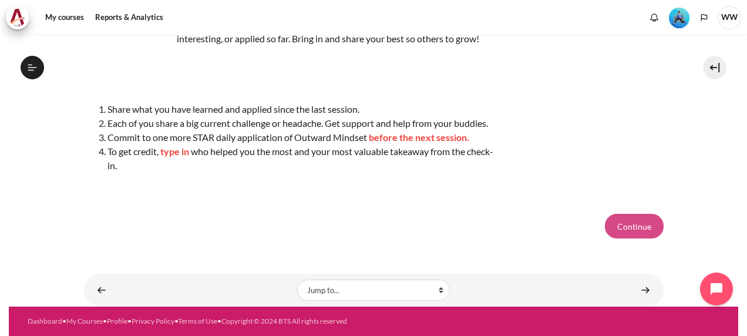
click at [619, 223] on button "Continue" at bounding box center [634, 226] width 59 height 25
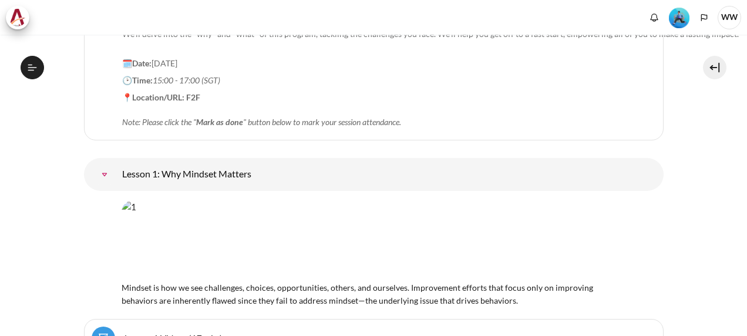
scroll to position [1410, 0]
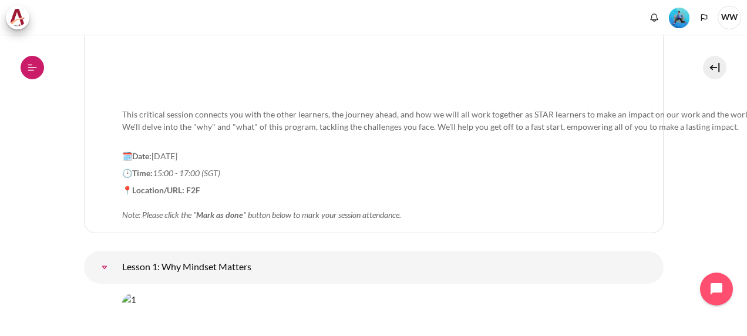
click at [34, 69] on icon at bounding box center [32, 67] width 11 height 11
click at [32, 68] on icon at bounding box center [32, 67] width 11 height 11
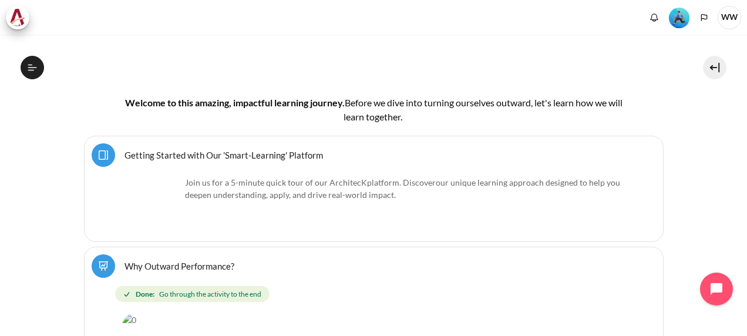
scroll to position [0, 0]
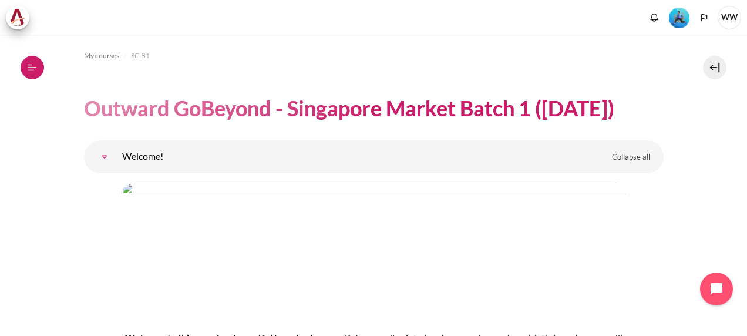
click at [28, 67] on icon at bounding box center [32, 67] width 11 height 11
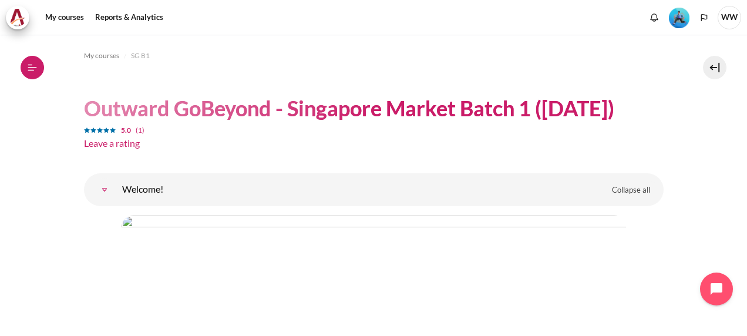
click at [37, 66] on icon at bounding box center [32, 67] width 11 height 11
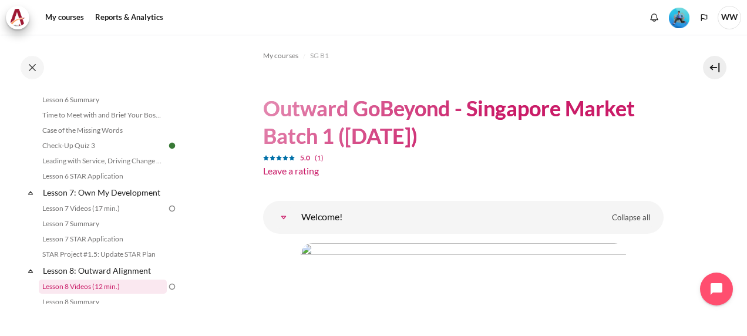
scroll to position [729, 0]
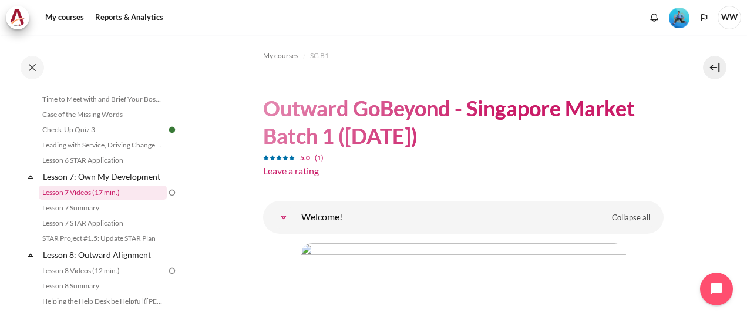
click at [95, 200] on link "Lesson 7 Videos (17 min.)" at bounding box center [103, 193] width 128 height 14
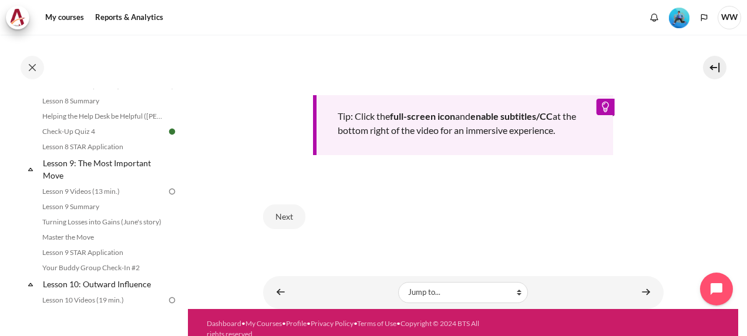
scroll to position [558, 0]
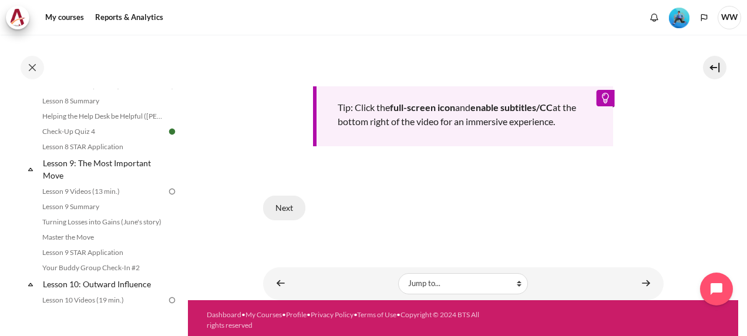
click at [273, 206] on button "Next" at bounding box center [284, 208] width 42 height 25
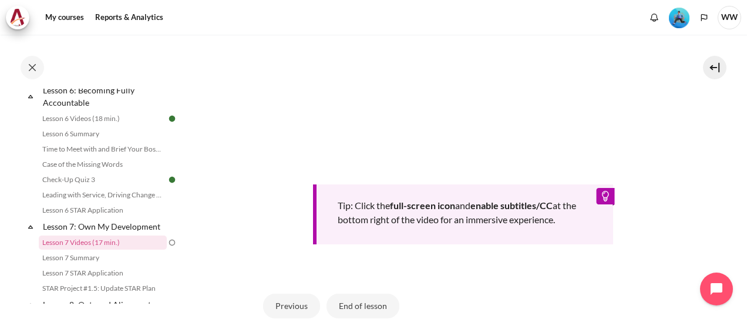
scroll to position [529, 0]
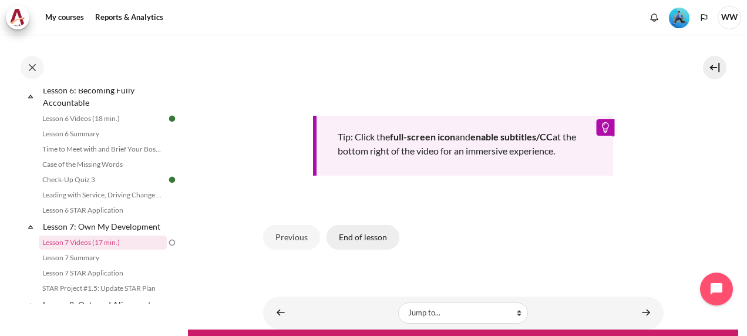
click at [356, 236] on button "End of lesson" at bounding box center [363, 237] width 73 height 25
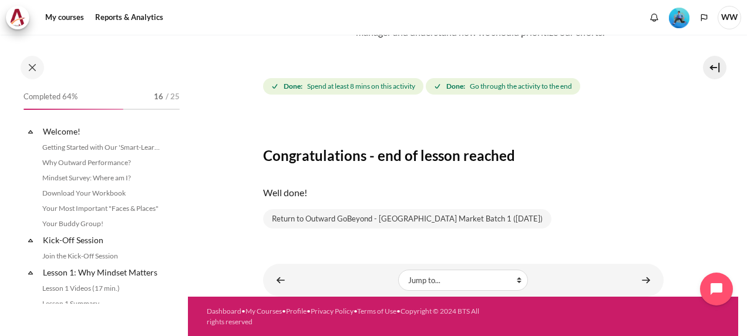
scroll to position [737, 0]
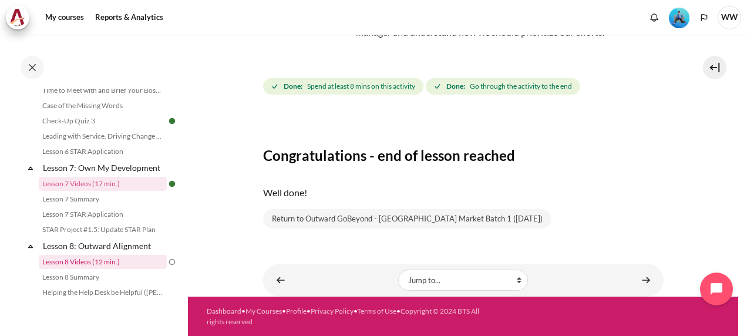
click at [122, 269] on link "Lesson 8 Videos (12 min.)" at bounding box center [103, 262] width 128 height 14
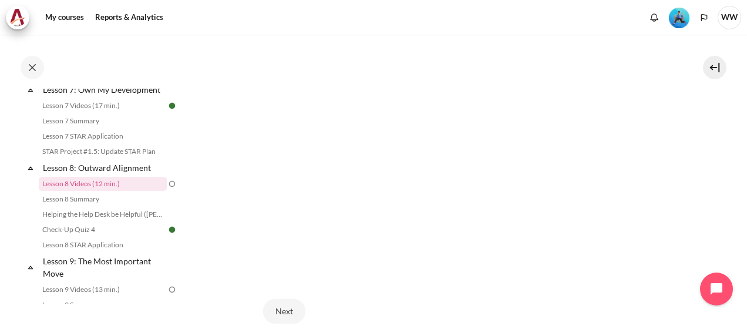
scroll to position [456, 0]
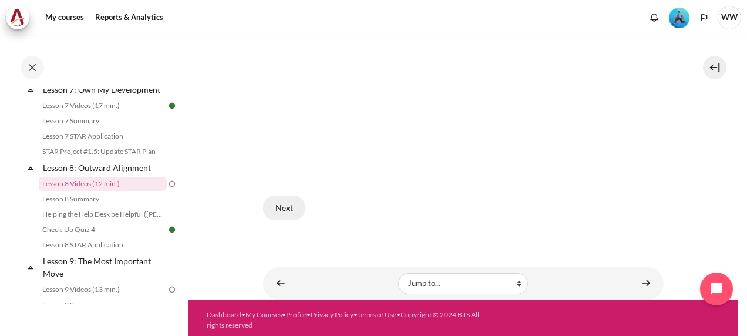
click at [284, 213] on button "Next" at bounding box center [284, 208] width 42 height 25
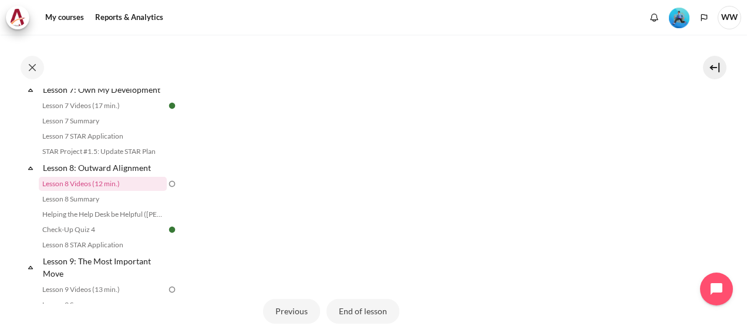
scroll to position [456, 0]
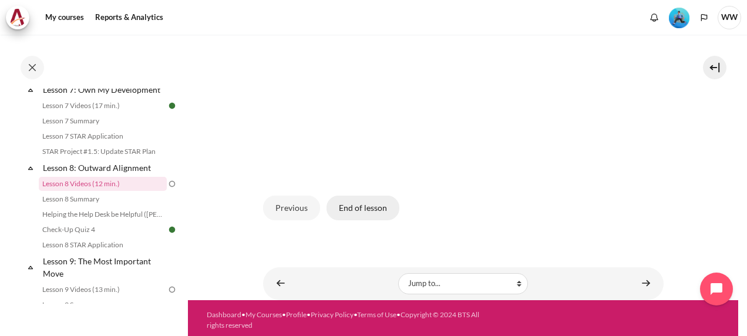
click at [367, 209] on button "End of lesson" at bounding box center [363, 208] width 73 height 25
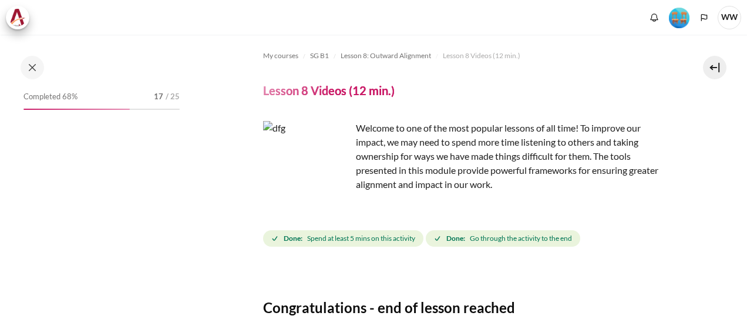
scroll to position [152, 0]
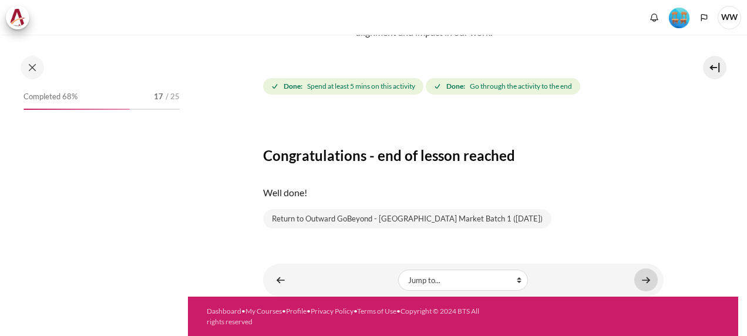
click at [635, 279] on link "Content" at bounding box center [647, 280] width 24 height 23
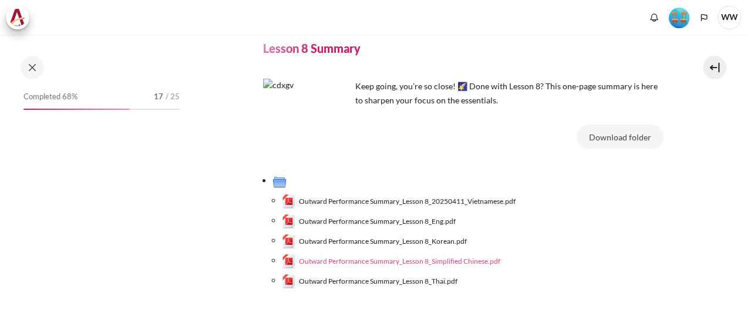
scroll to position [59, 0]
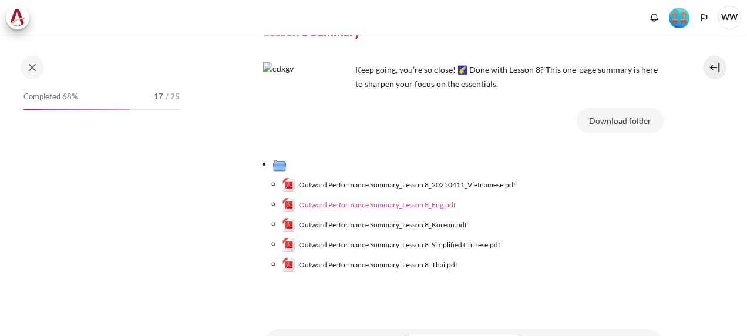
click at [434, 200] on span "Outward Performance Summary_Lesson 8_Eng.pdf" at bounding box center [377, 205] width 157 height 11
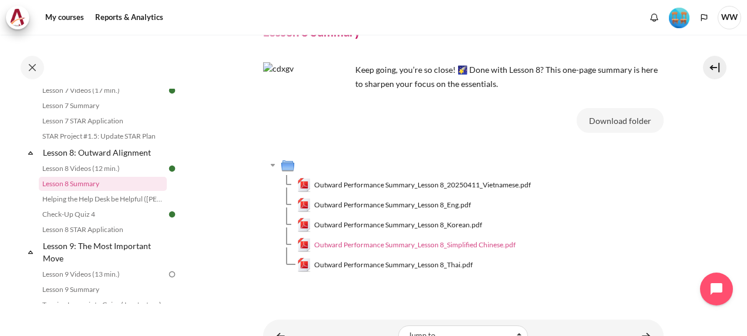
scroll to position [115, 0]
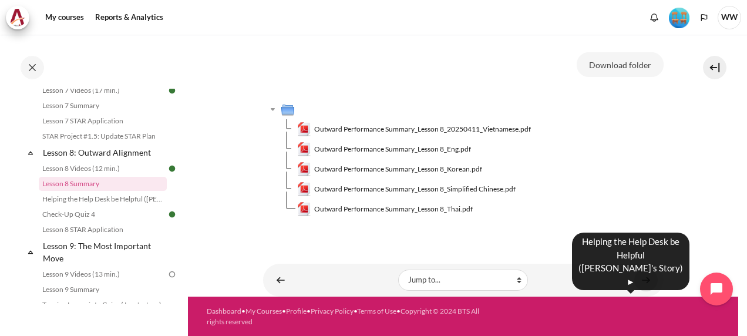
click at [636, 284] on link "Content" at bounding box center [647, 280] width 24 height 23
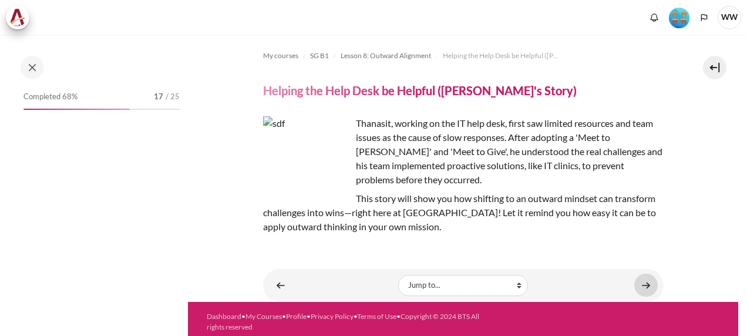
click at [640, 282] on link "Content" at bounding box center [647, 285] width 24 height 23
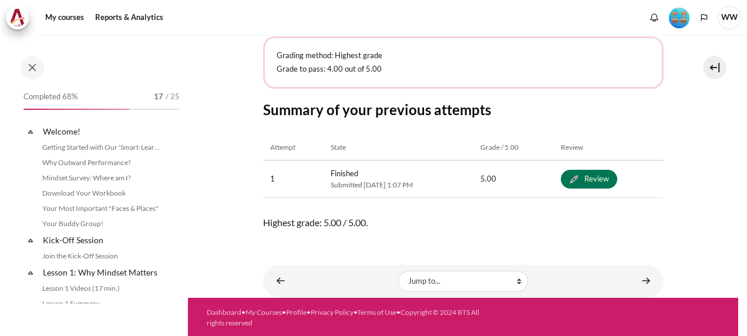
scroll to position [861, 0]
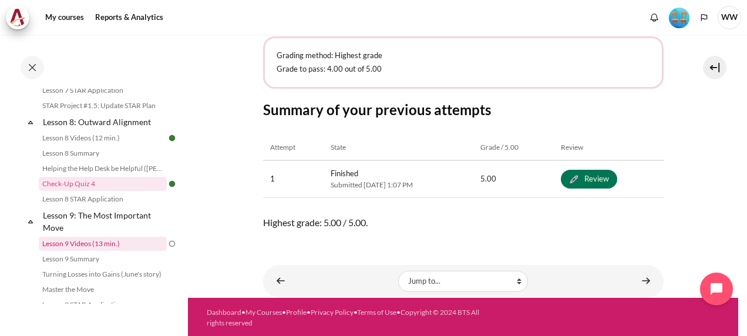
click at [103, 251] on link "Lesson 9 Videos (13 min.)" at bounding box center [103, 244] width 128 height 14
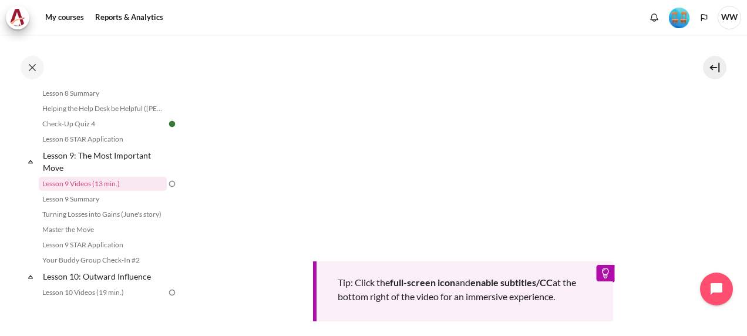
scroll to position [586, 0]
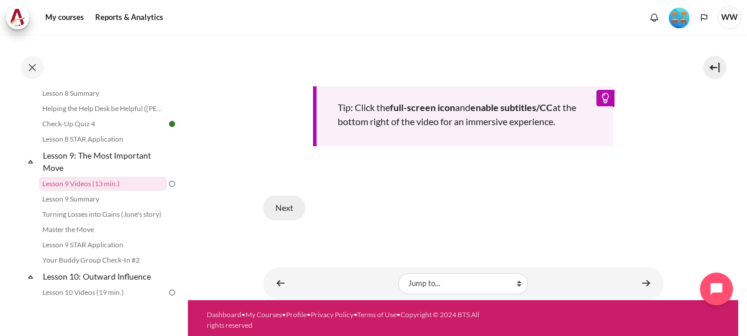
click at [276, 200] on button "Next" at bounding box center [284, 208] width 42 height 25
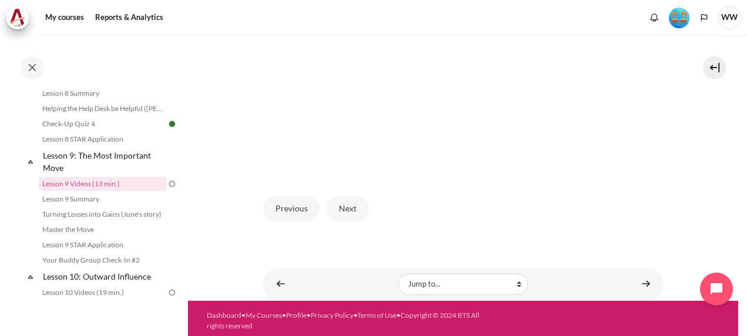
scroll to position [408, 0]
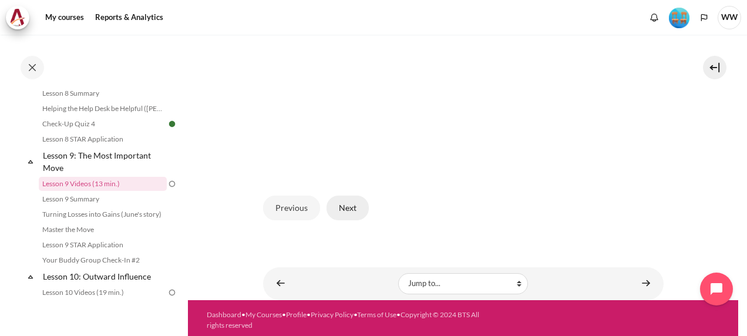
click at [354, 201] on button "Next" at bounding box center [348, 208] width 42 height 25
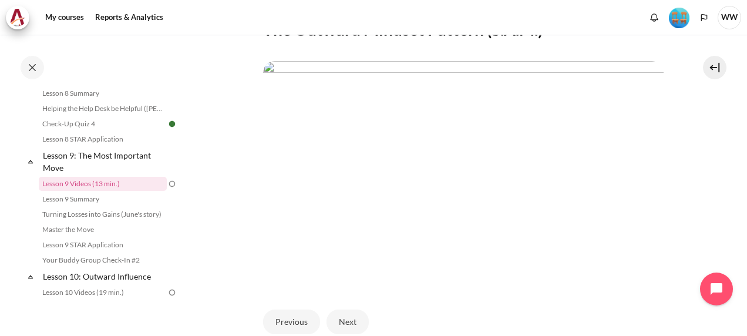
scroll to position [353, 0]
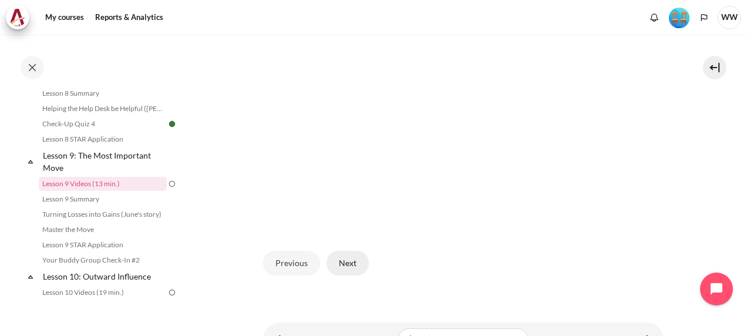
click at [355, 261] on button "Next" at bounding box center [348, 263] width 42 height 25
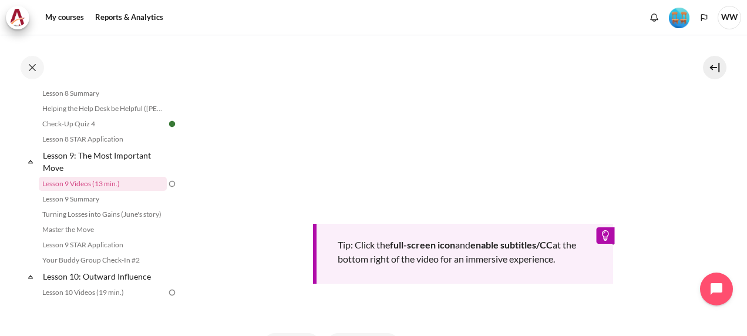
scroll to position [529, 0]
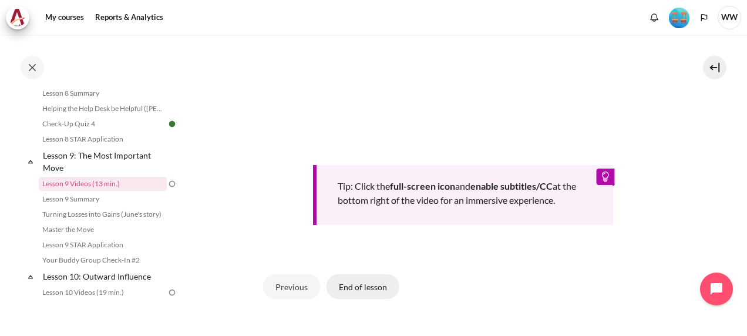
click at [358, 279] on button "End of lesson" at bounding box center [363, 286] width 73 height 25
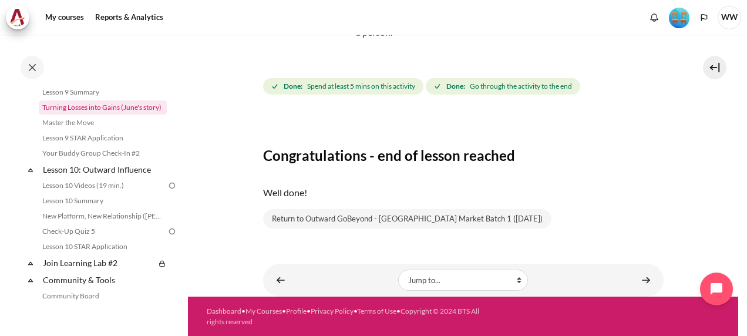
scroll to position [1039, 0]
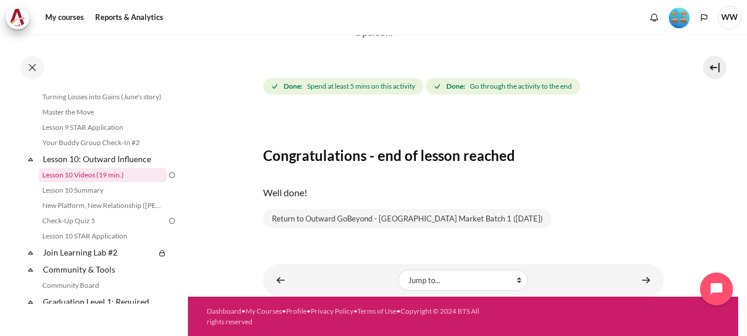
click at [112, 182] on link "Lesson 10 Videos (19 min.)" at bounding box center [103, 175] width 128 height 14
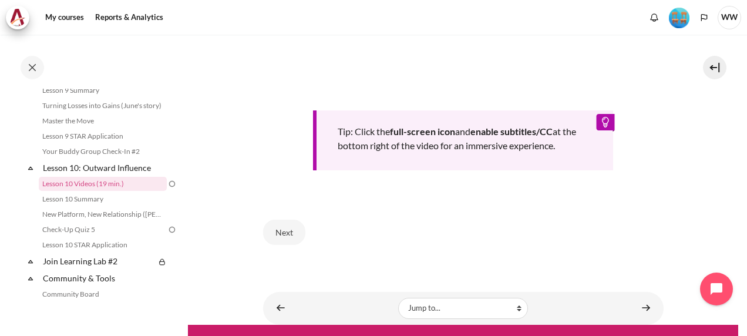
scroll to position [529, 0]
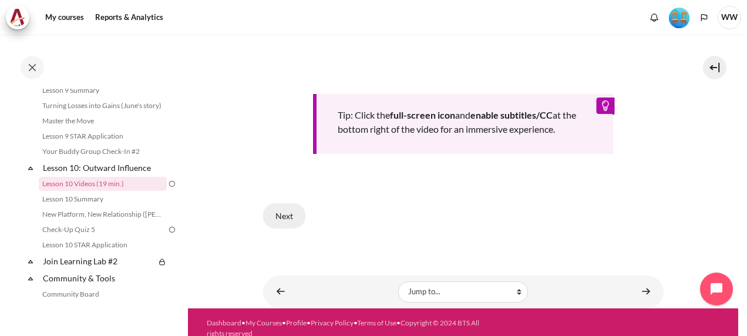
click at [284, 214] on button "Next" at bounding box center [284, 215] width 42 height 25
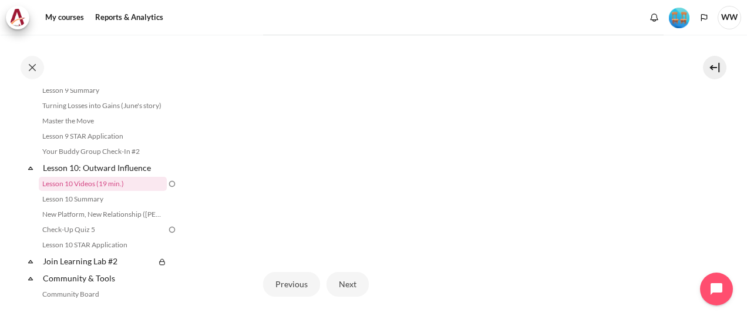
scroll to position [321, 0]
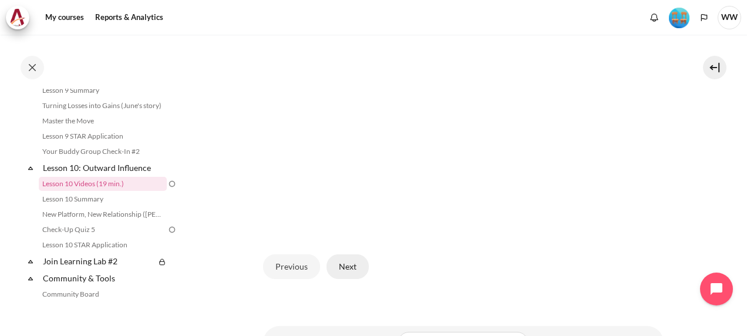
click at [353, 260] on button "Next" at bounding box center [348, 266] width 42 height 25
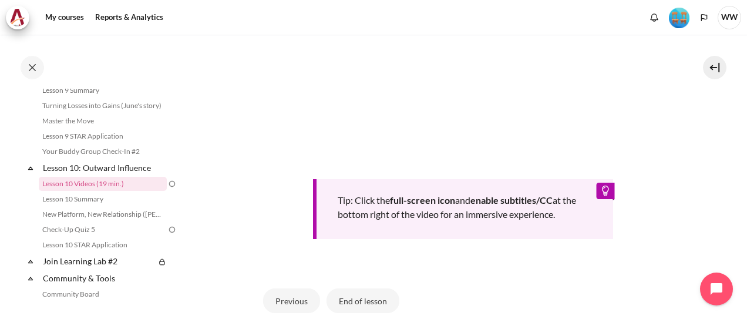
scroll to position [529, 0]
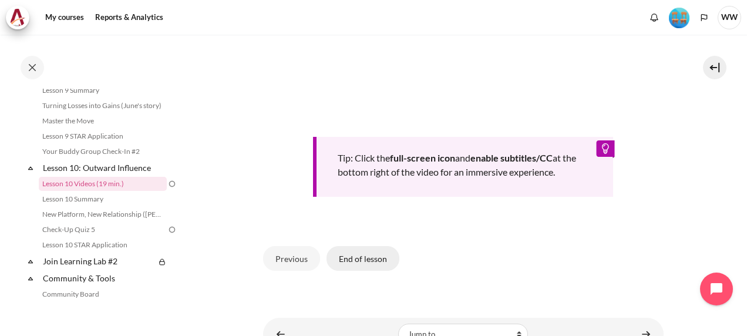
click at [383, 251] on button "End of lesson" at bounding box center [363, 258] width 73 height 25
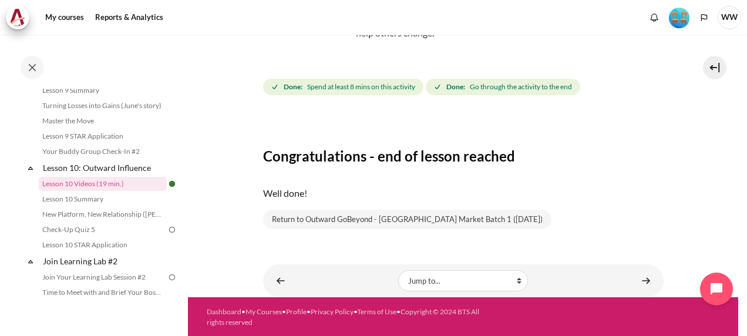
scroll to position [138, 0]
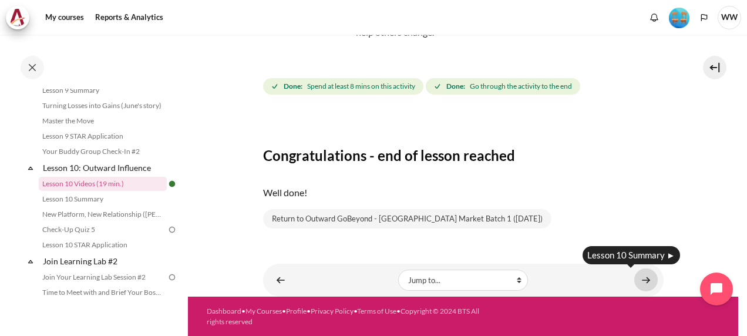
click at [644, 280] on link "Content" at bounding box center [647, 280] width 24 height 23
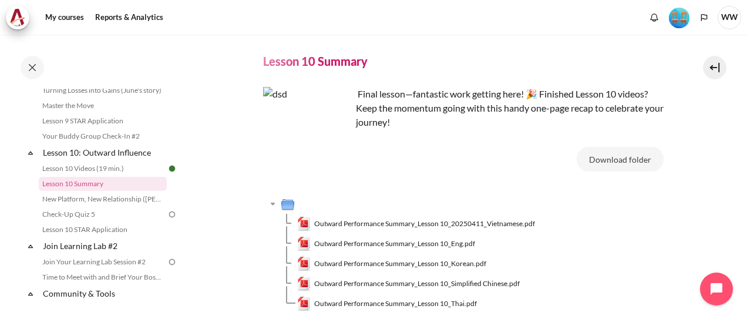
scroll to position [124, 0]
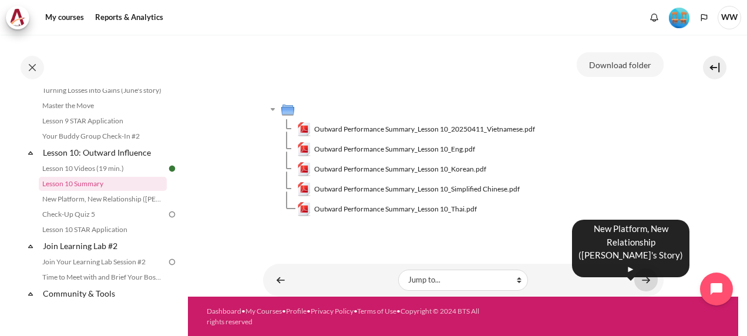
click at [638, 276] on link "Content" at bounding box center [647, 280] width 24 height 23
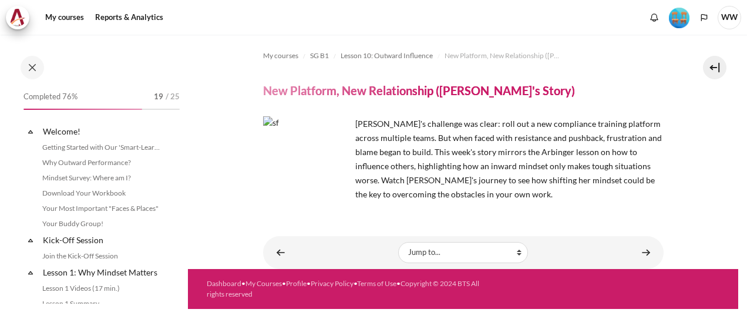
scroll to position [1061, 0]
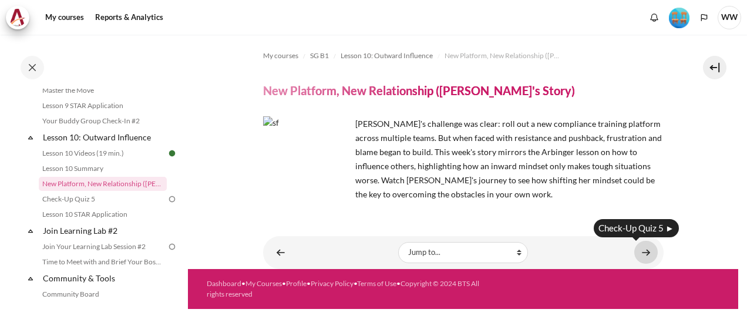
click at [646, 249] on link "Content" at bounding box center [647, 252] width 24 height 23
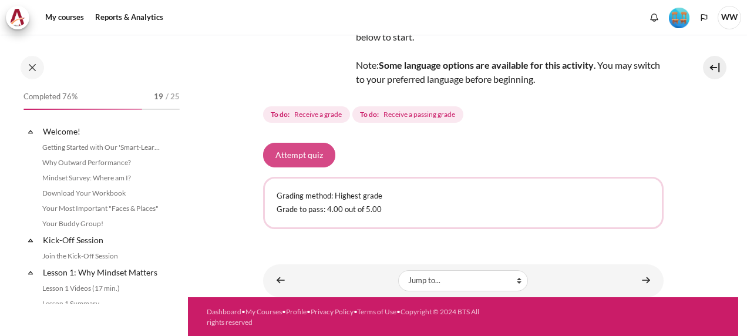
scroll to position [1076, 0]
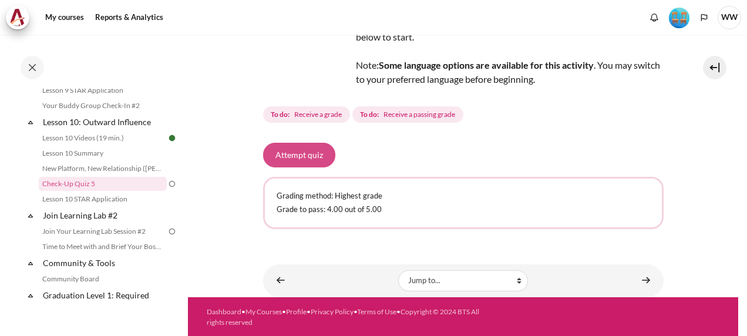
click at [307, 157] on button "Attempt quiz" at bounding box center [299, 155] width 72 height 25
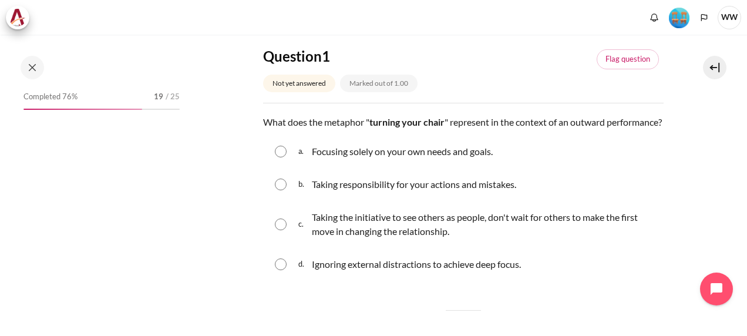
scroll to position [1076, 0]
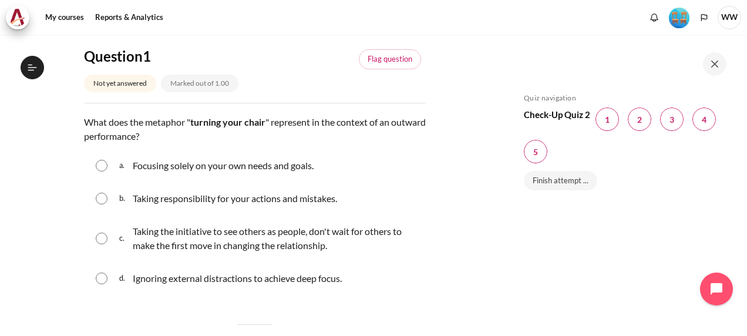
click at [103, 237] on input "Content" at bounding box center [102, 239] width 12 height 12
radio input "true"
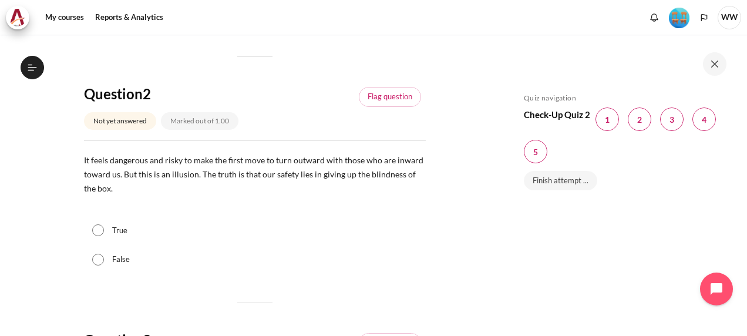
scroll to position [411, 0]
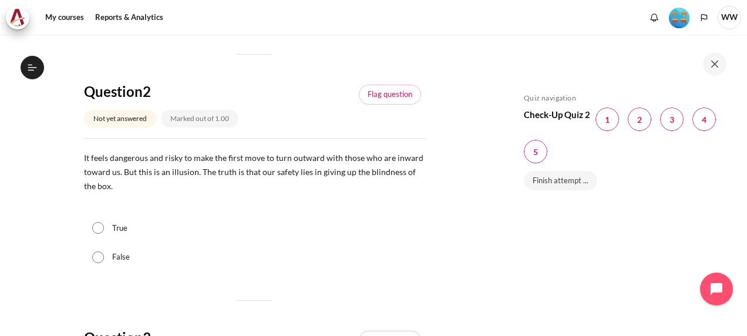
click at [105, 230] on div "True" at bounding box center [255, 228] width 342 height 29
drag, startPoint x: 100, startPoint y: 227, endPoint x: 118, endPoint y: 236, distance: 20.0
click at [100, 227] on input "True" at bounding box center [98, 228] width 12 height 12
radio input "true"
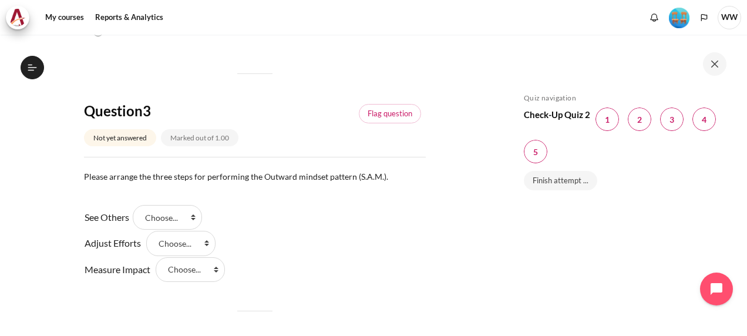
scroll to position [646, 0]
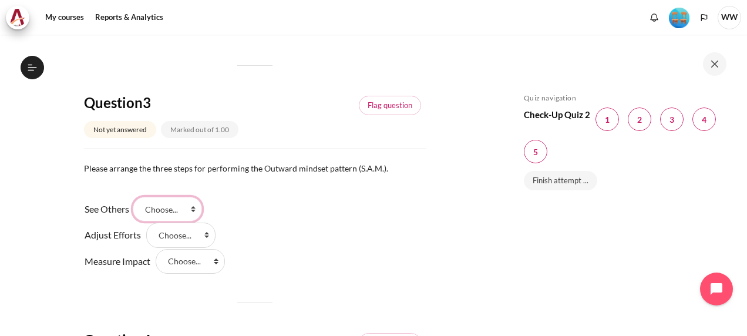
click at [197, 212] on select "Choose... Step 3 Step 1 Step 2" at bounding box center [167, 209] width 69 height 25
select select "2"
click at [137, 197] on select "Choose... Step 3 Step 1 Step 2" at bounding box center [167, 209] width 69 height 25
click at [203, 234] on select "Choose... Step 3 Step 1 Step 2" at bounding box center [180, 235] width 69 height 25
select select "3"
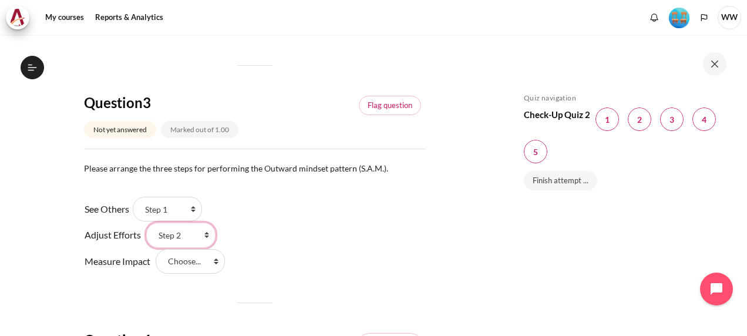
click at [146, 223] on select "Choose... Step 3 Step 1 Step 2" at bounding box center [180, 235] width 69 height 25
click at [213, 263] on select "Choose... Step 3 Step 1 Step 2" at bounding box center [190, 261] width 69 height 25
select select "1"
click at [156, 249] on select "Choose... Step 3 Step 1 Step 2" at bounding box center [190, 261] width 69 height 25
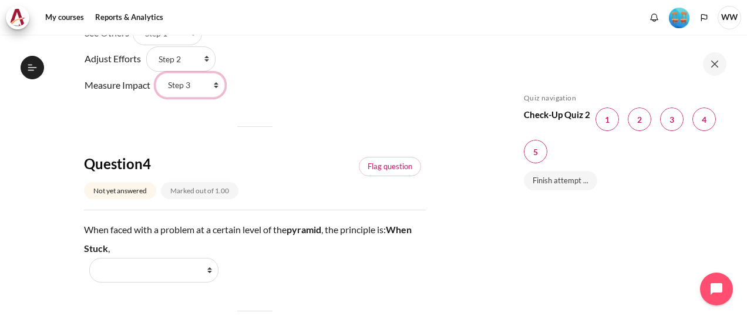
scroll to position [881, 0]
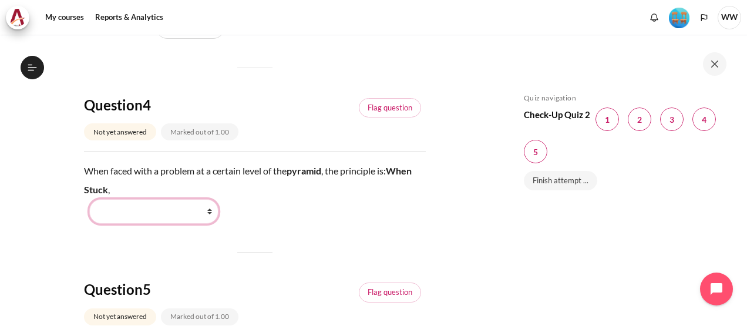
click at [209, 214] on select "Work Harder Go Higher Go Lower Stay Put" at bounding box center [153, 211] width 129 height 25
select select "3"
click at [89, 199] on select "Work Harder Go Higher Go Lower Stay Put" at bounding box center [153, 211] width 129 height 25
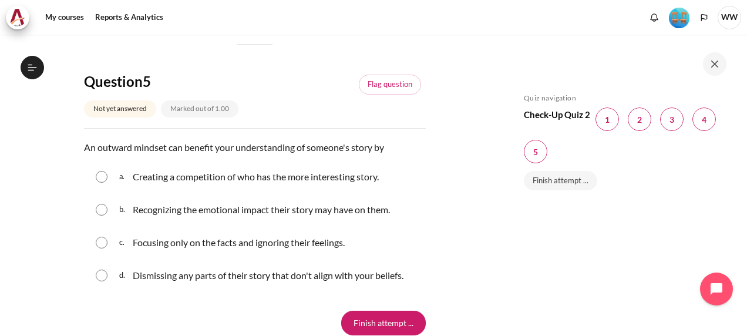
scroll to position [1116, 0]
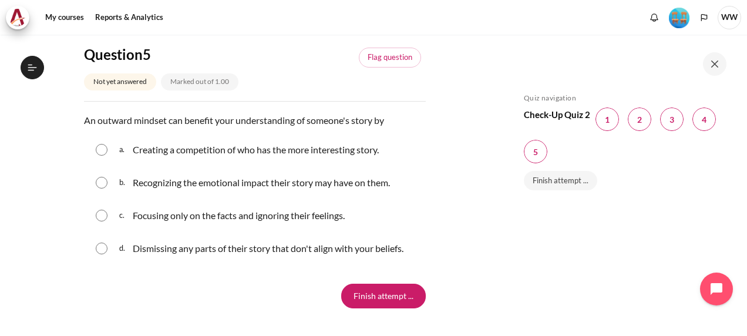
click at [101, 185] on input "Content" at bounding box center [102, 183] width 12 height 12
radio input "true"
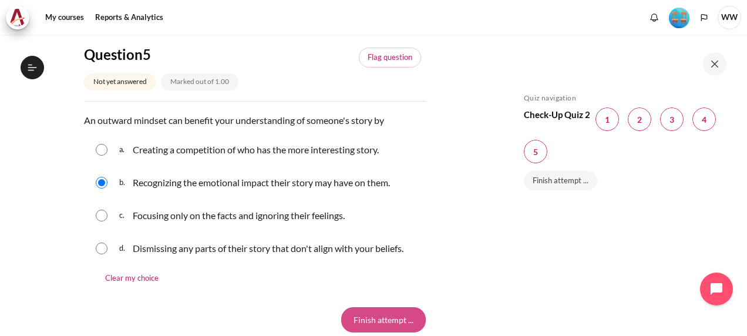
click at [387, 323] on input "Finish attempt ..." at bounding box center [383, 319] width 85 height 25
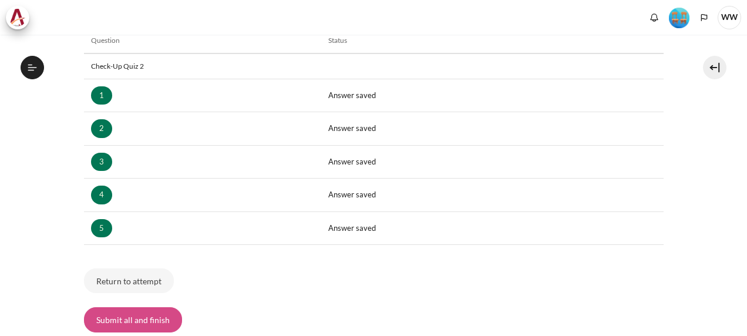
scroll to position [235, 0]
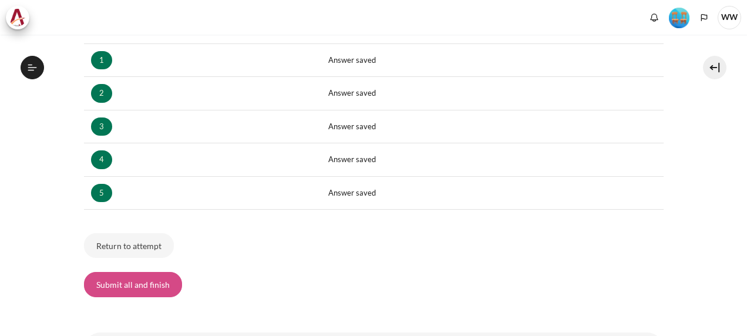
click at [135, 285] on button "Submit all and finish" at bounding box center [133, 284] width 98 height 25
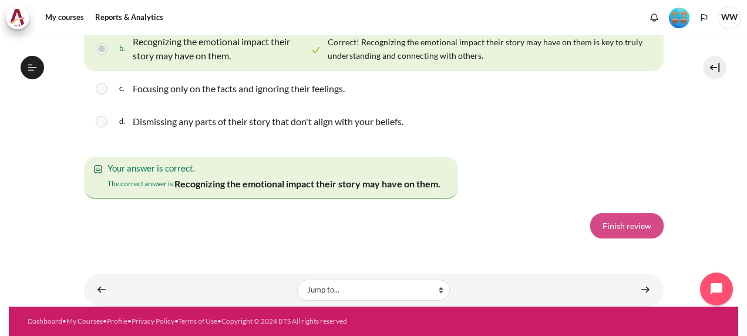
scroll to position [1076, 0]
click at [624, 235] on link "Finish review" at bounding box center [627, 225] width 73 height 25
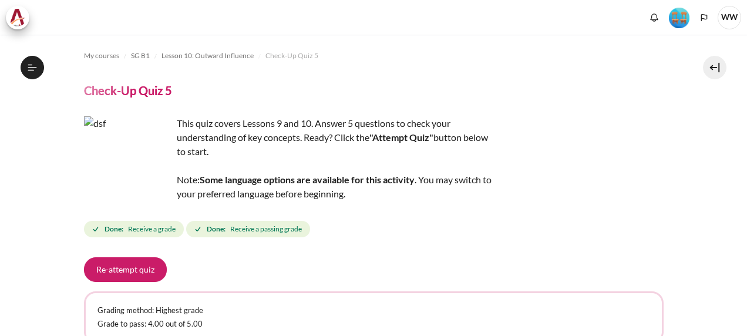
scroll to position [244, 0]
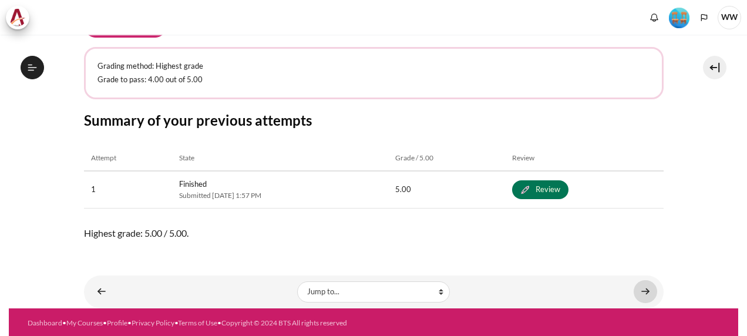
click at [635, 290] on link "Content" at bounding box center [646, 291] width 24 height 23
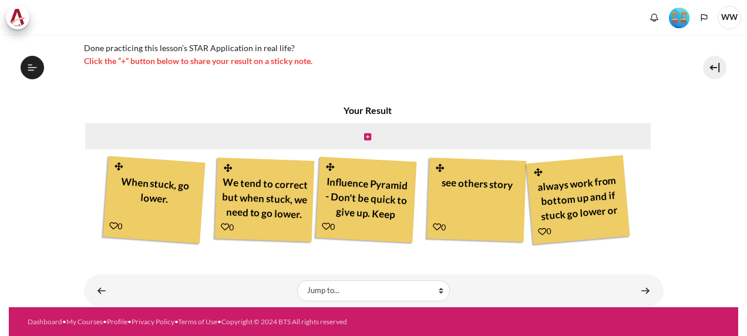
scroll to position [291, 0]
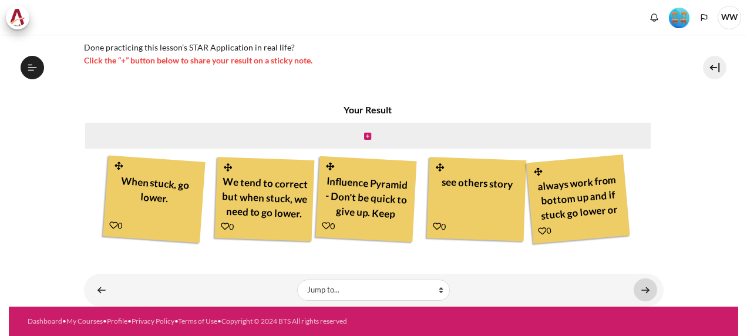
click at [640, 292] on link "Content" at bounding box center [646, 290] width 24 height 23
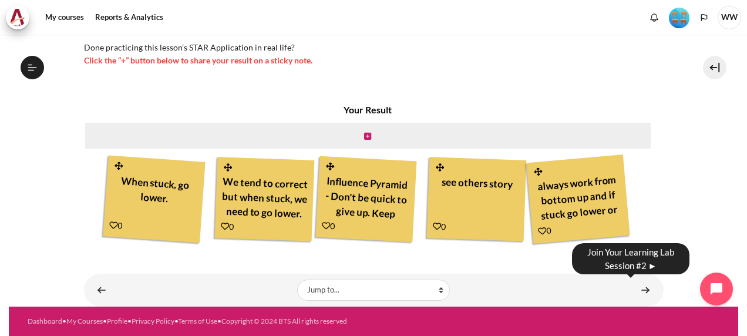
scroll to position [1091, 0]
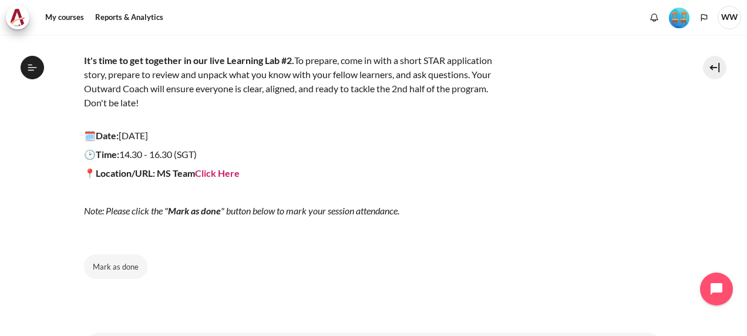
scroll to position [89, 0]
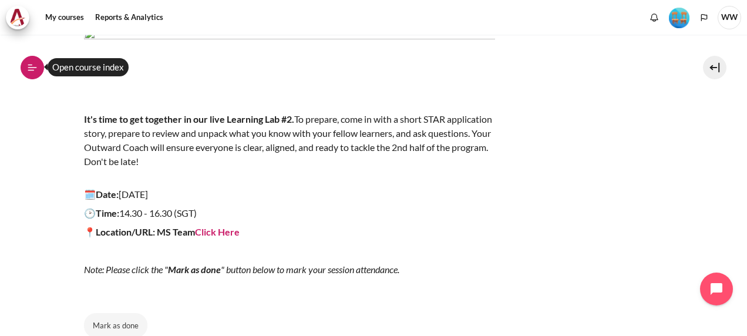
click at [35, 68] on icon at bounding box center [32, 67] width 11 height 11
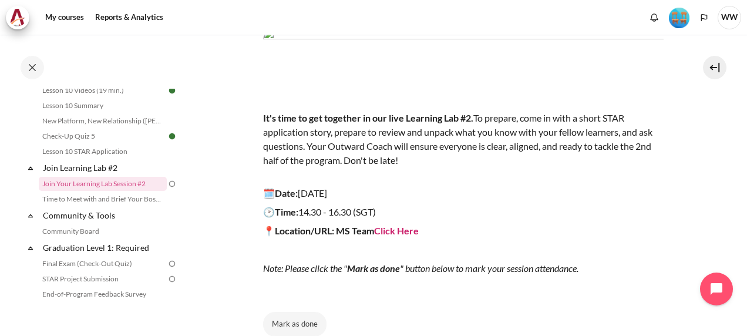
click at [552, 205] on p "🕑Time: 14.30 - 16.30 (SGT)" at bounding box center [463, 212] width 401 height 14
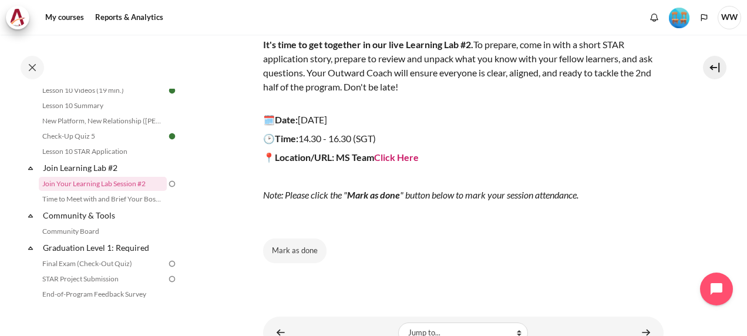
scroll to position [214, 0]
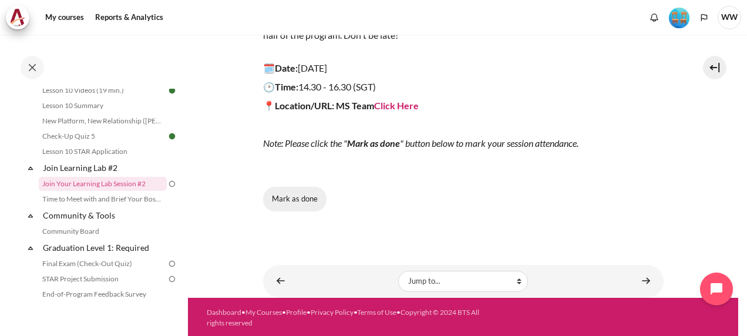
click at [314, 195] on button "Mark as done" at bounding box center [294, 199] width 63 height 25
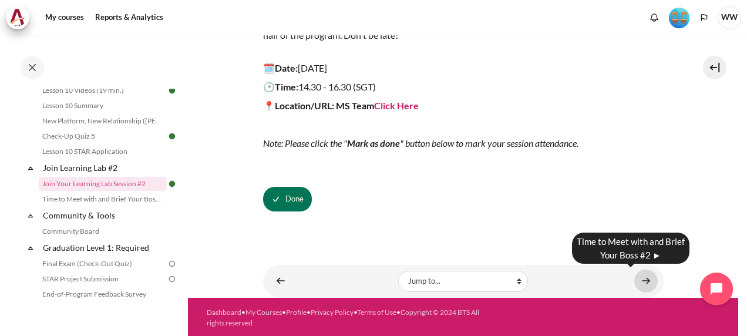
click at [639, 280] on link "Content" at bounding box center [647, 281] width 24 height 23
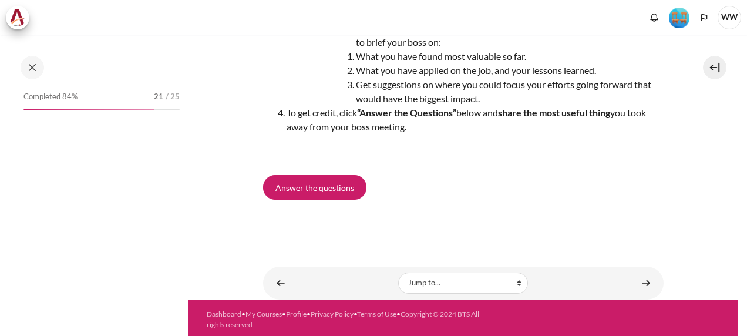
scroll to position [122, 0]
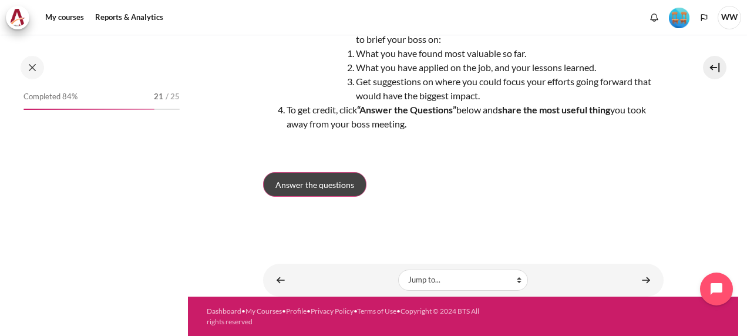
click at [353, 179] on span "Answer the questions" at bounding box center [315, 185] width 79 height 12
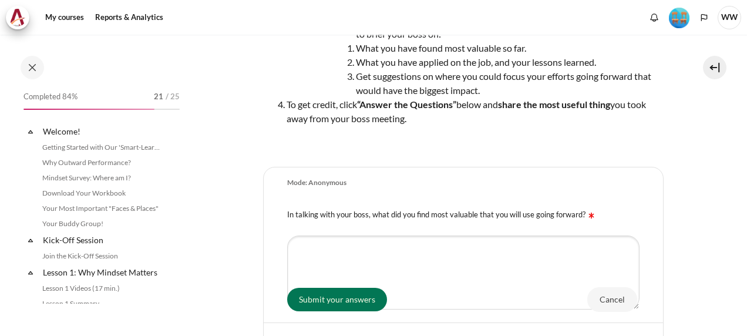
scroll to position [1139, 0]
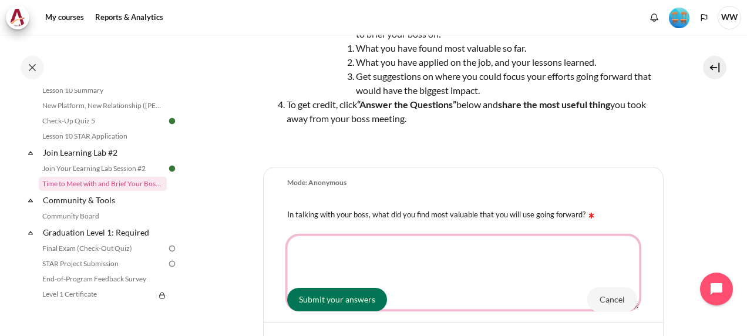
click at [469, 249] on textarea "In talking with your boss, what did you find most valuable that you will use go…" at bounding box center [463, 273] width 353 height 74
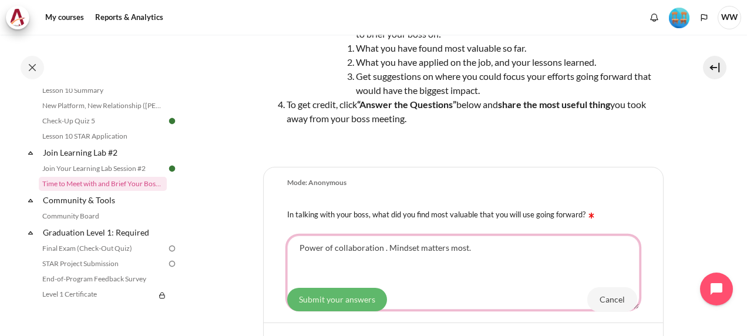
type textarea "Power of collaboration . Mindset matters most."
click at [324, 297] on input "Submit your answers" at bounding box center [337, 299] width 100 height 24
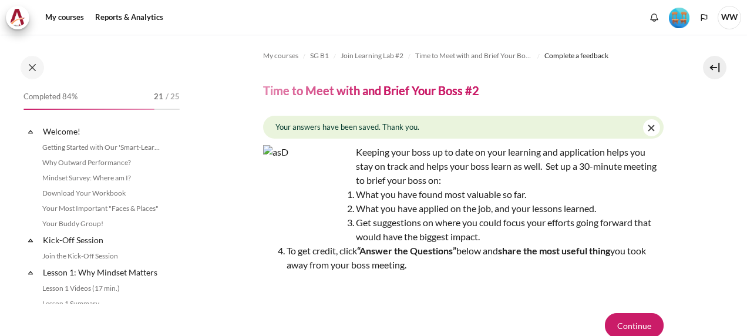
scroll to position [1139, 0]
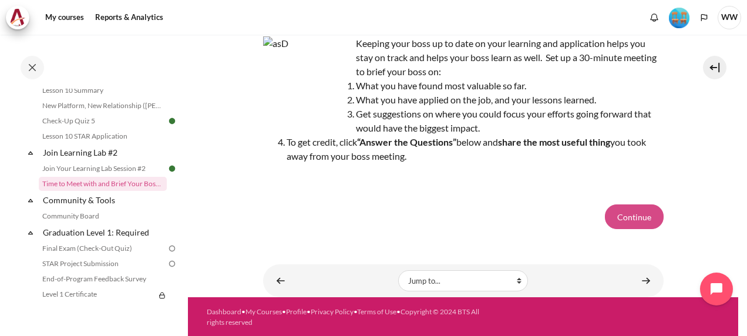
click at [632, 206] on button "Continue" at bounding box center [634, 216] width 59 height 25
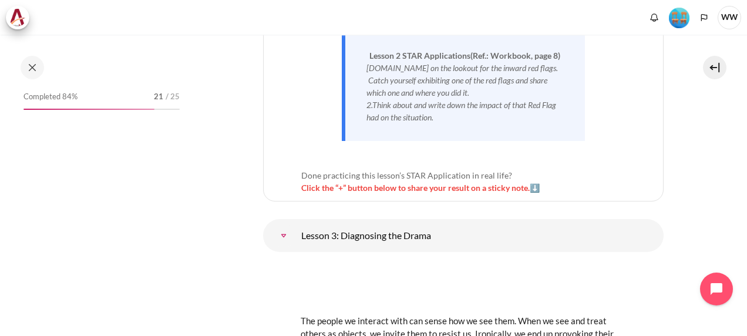
scroll to position [3852, 0]
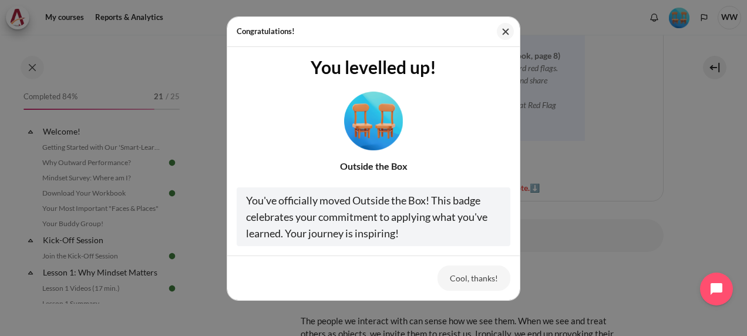
click at [495, 276] on button "Cool, thanks!" at bounding box center [474, 278] width 73 height 25
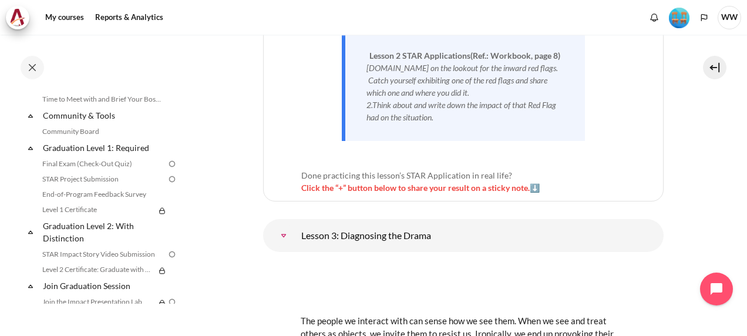
scroll to position [1213, 0]
